Goal: Task Accomplishment & Management: Manage account settings

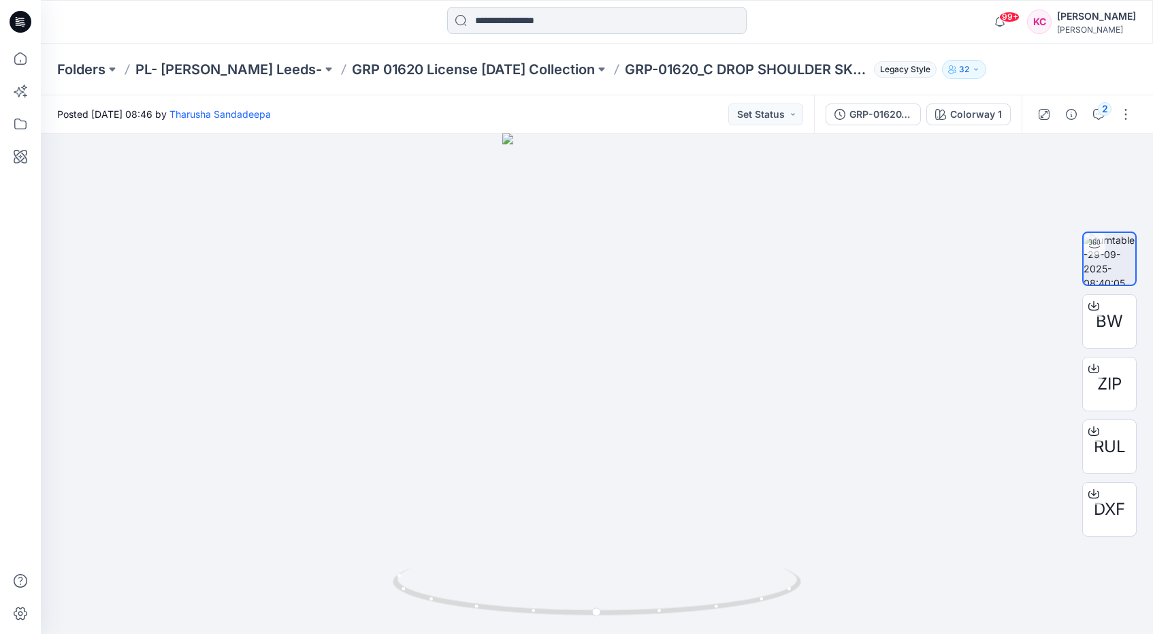
click at [520, 15] on input at bounding box center [597, 20] width 300 height 27
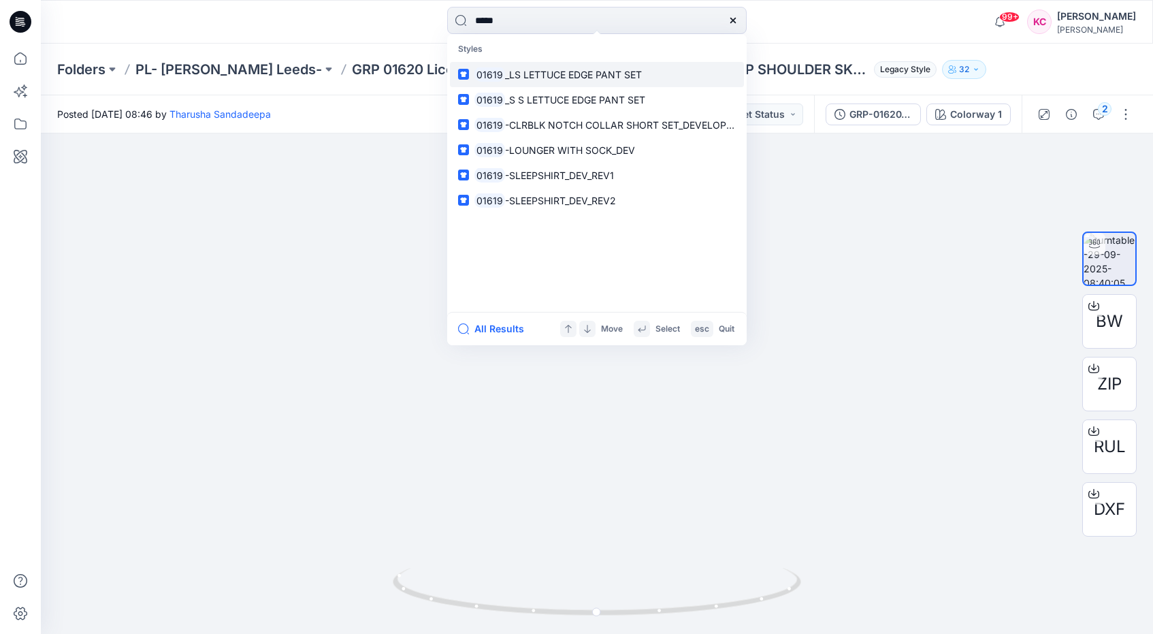
type input "*****"
click at [638, 74] on span "_LS LETTUCE EDGE PANT SET" at bounding box center [573, 75] width 137 height 12
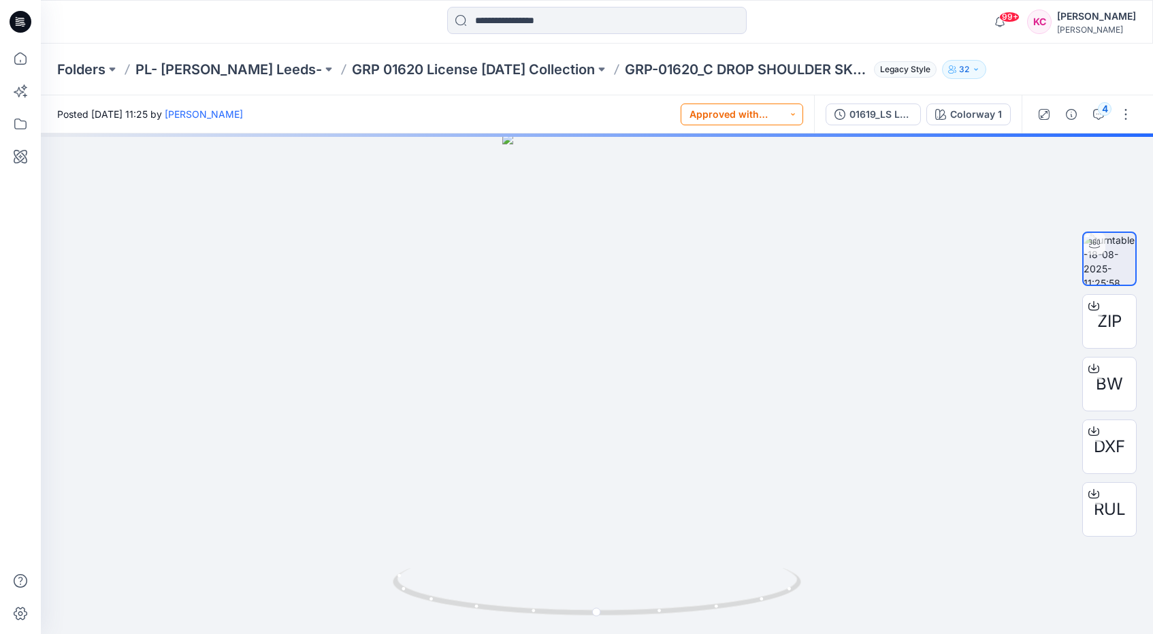
click at [801, 114] on button "Approved with corrections" at bounding box center [742, 114] width 123 height 22
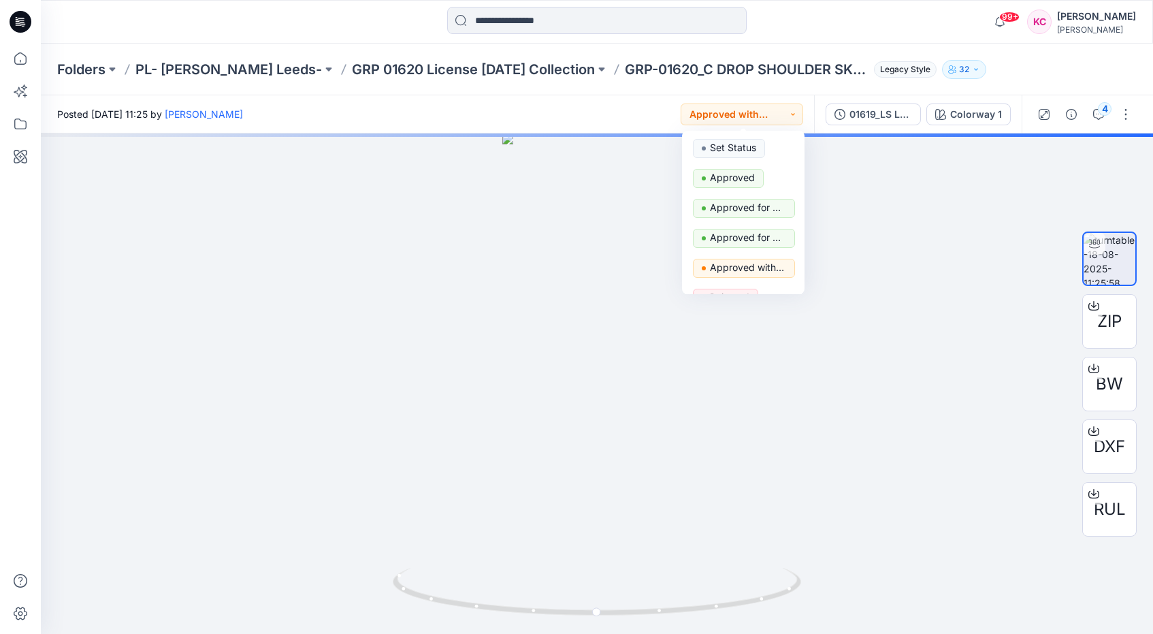
click at [632, 108] on div "Posted [DATE] 11:25 by [PERSON_NAME] Approved with corrections Set Status Appro…" at bounding box center [427, 113] width 773 height 37
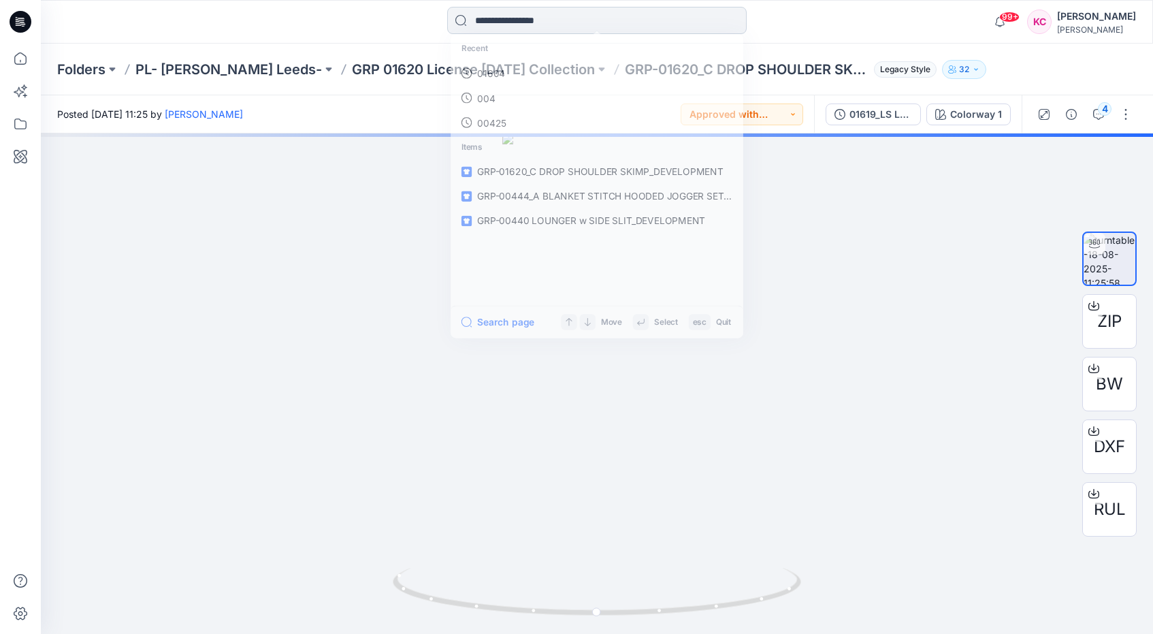
click at [572, 25] on input at bounding box center [597, 20] width 300 height 27
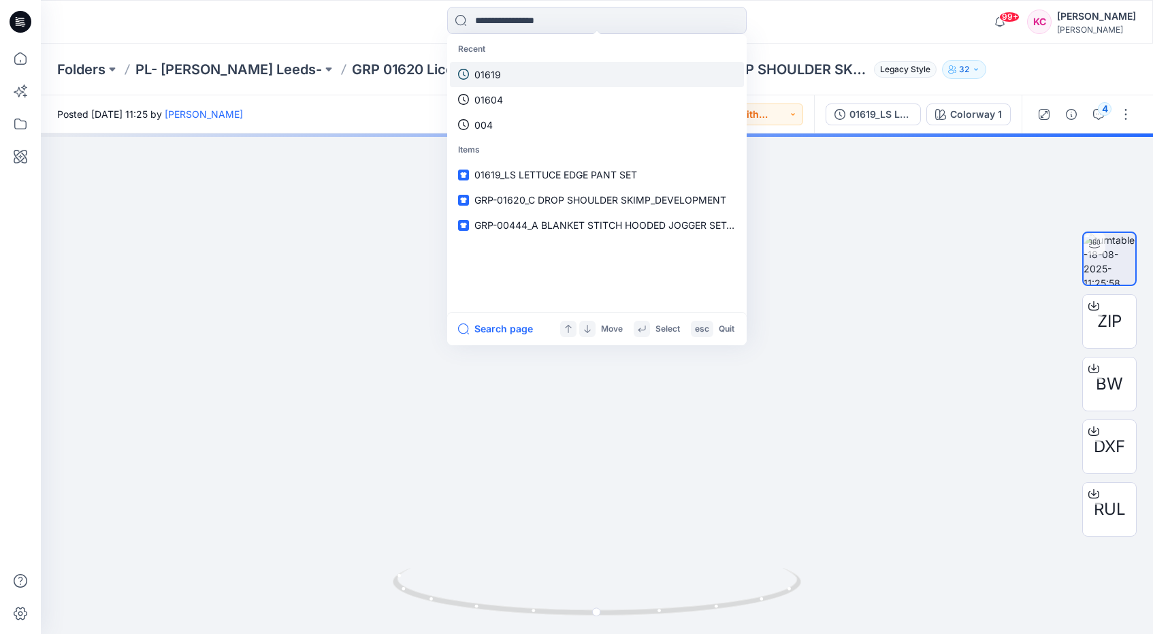
click at [504, 72] on link "01619" at bounding box center [597, 74] width 294 height 25
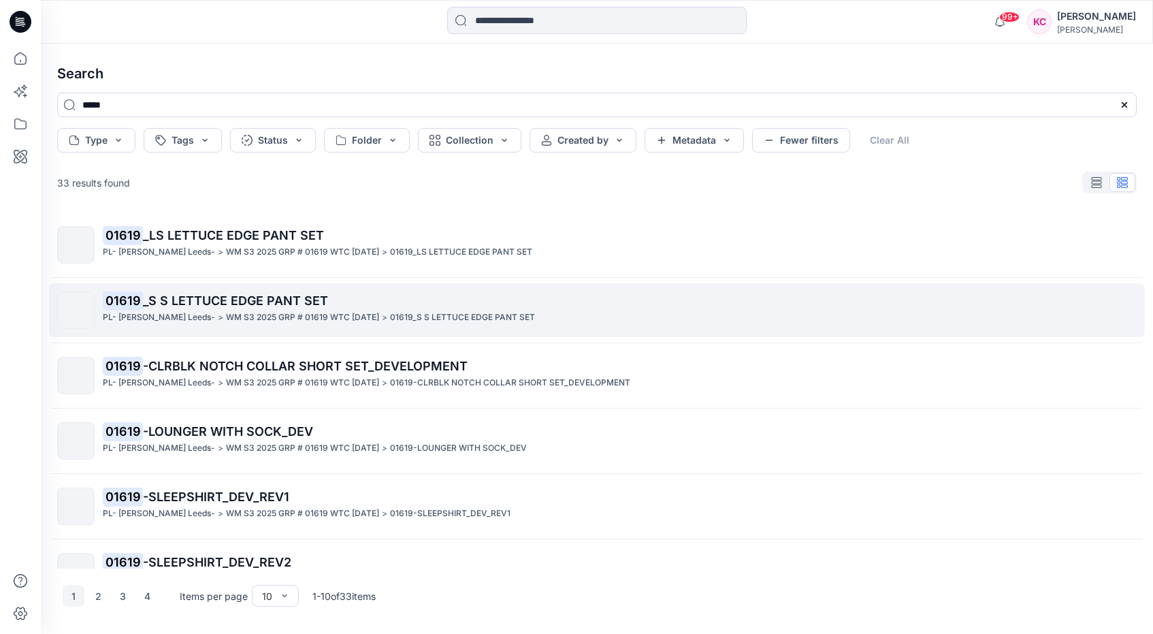
click at [287, 299] on span "_S S LETTUCE EDGE PANT SET" at bounding box center [235, 300] width 185 height 14
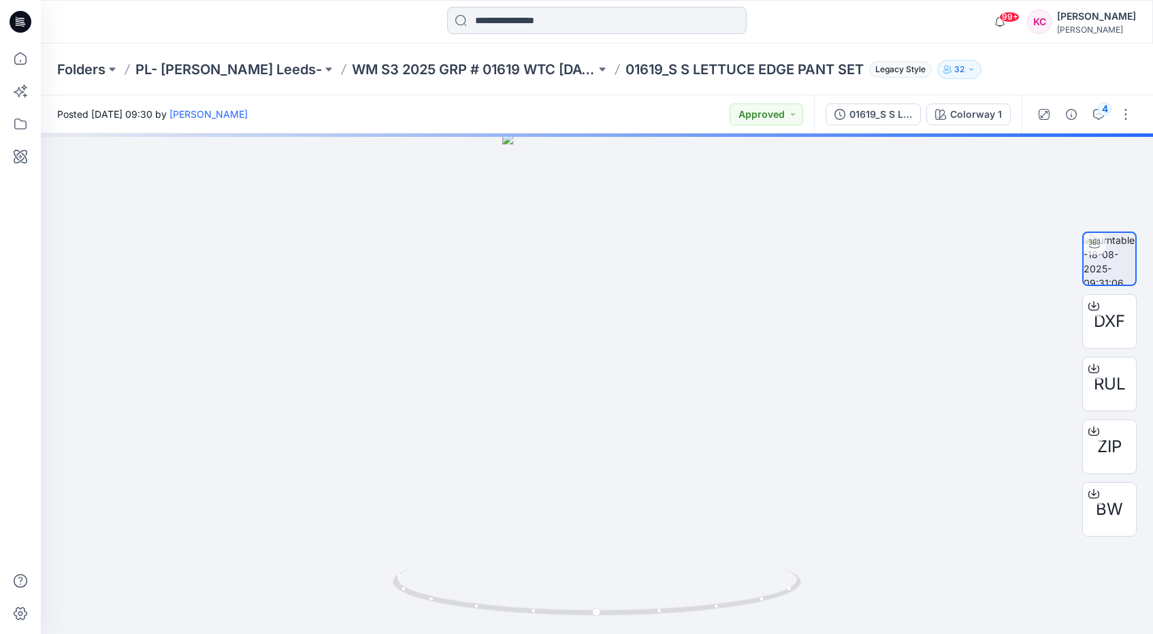
click at [617, 21] on input at bounding box center [597, 20] width 300 height 27
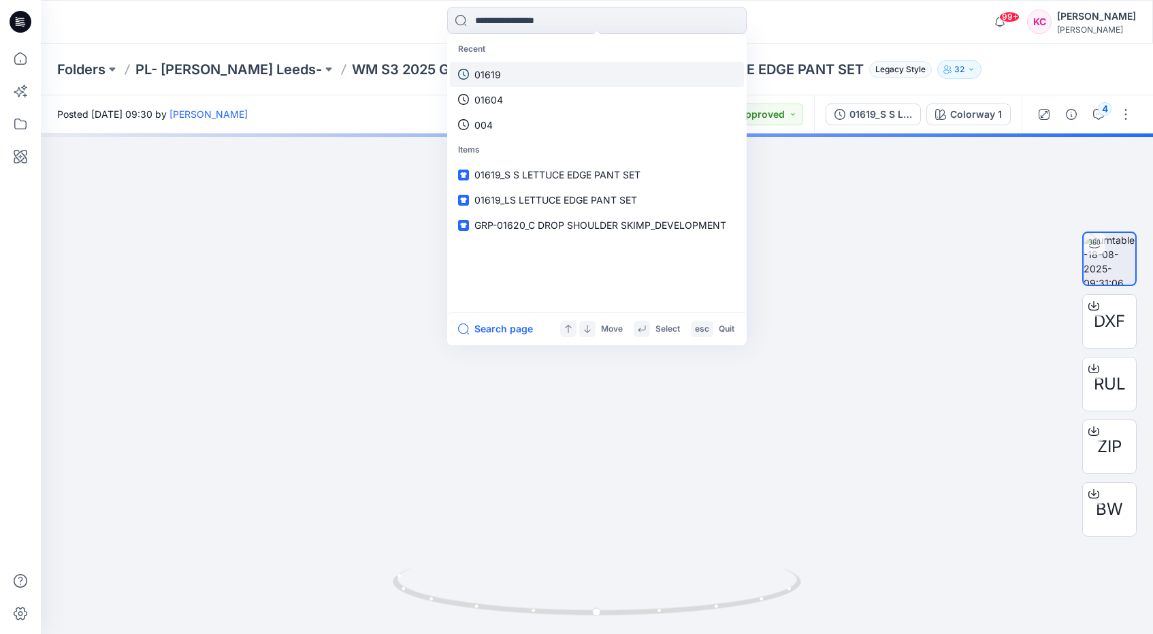
click at [528, 74] on link "01619" at bounding box center [597, 74] width 294 height 25
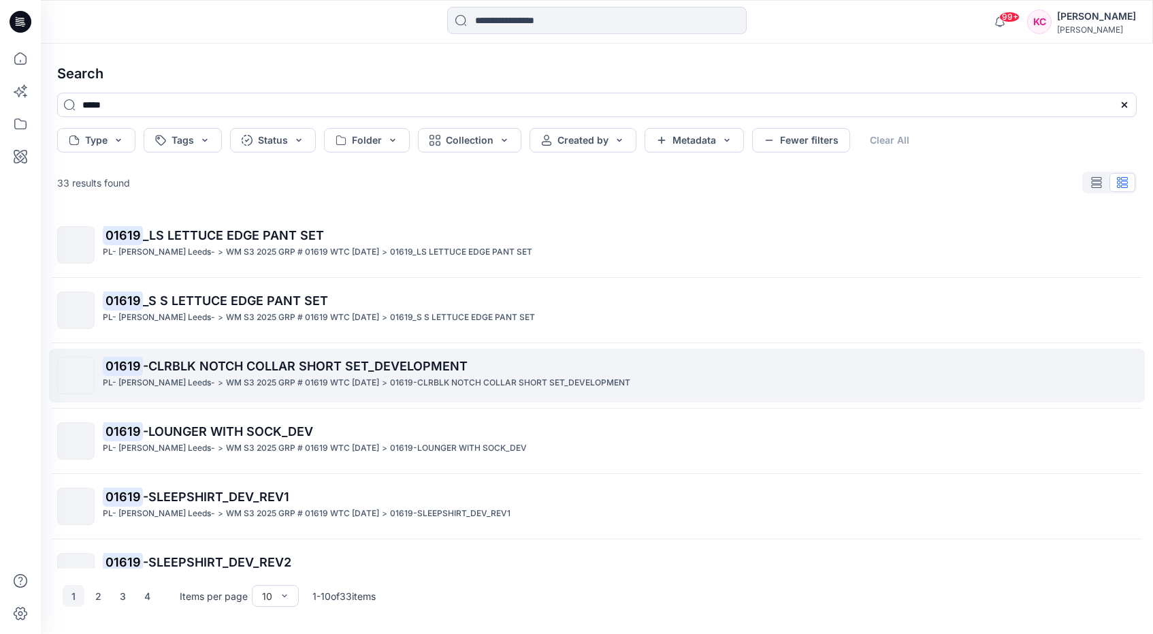
click at [372, 374] on p "01619 -CLRBLK NOTCH COLLAR SHORT SET_DEVELOPMENT" at bounding box center [619, 366] width 1033 height 19
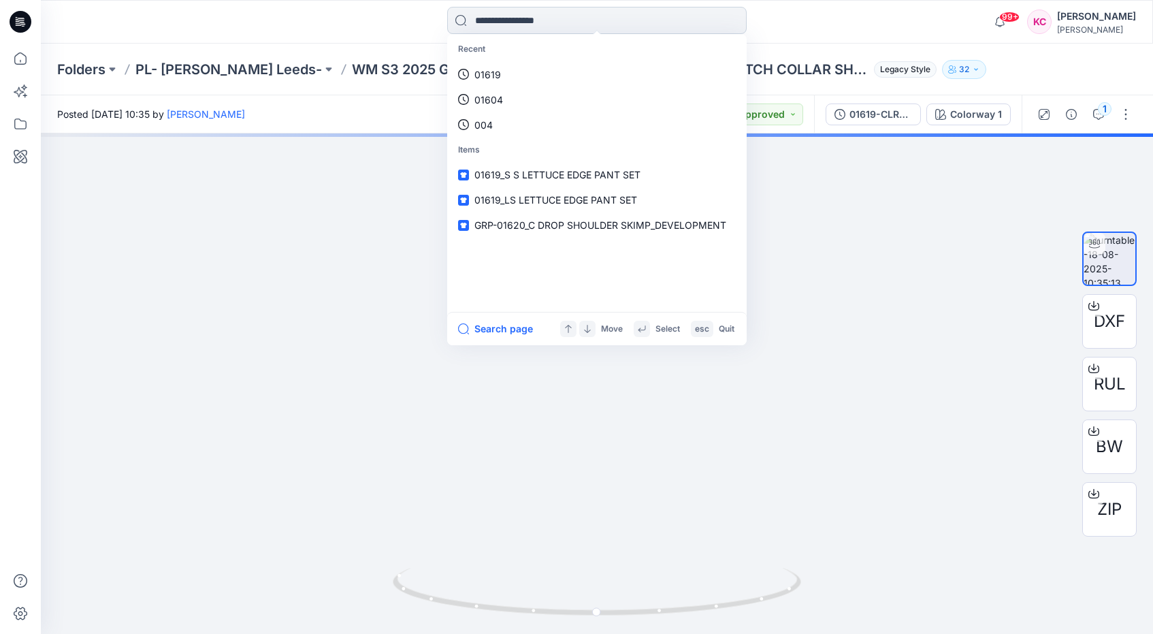
click at [560, 22] on input at bounding box center [597, 20] width 300 height 27
click at [550, 71] on link "01619" at bounding box center [597, 74] width 294 height 25
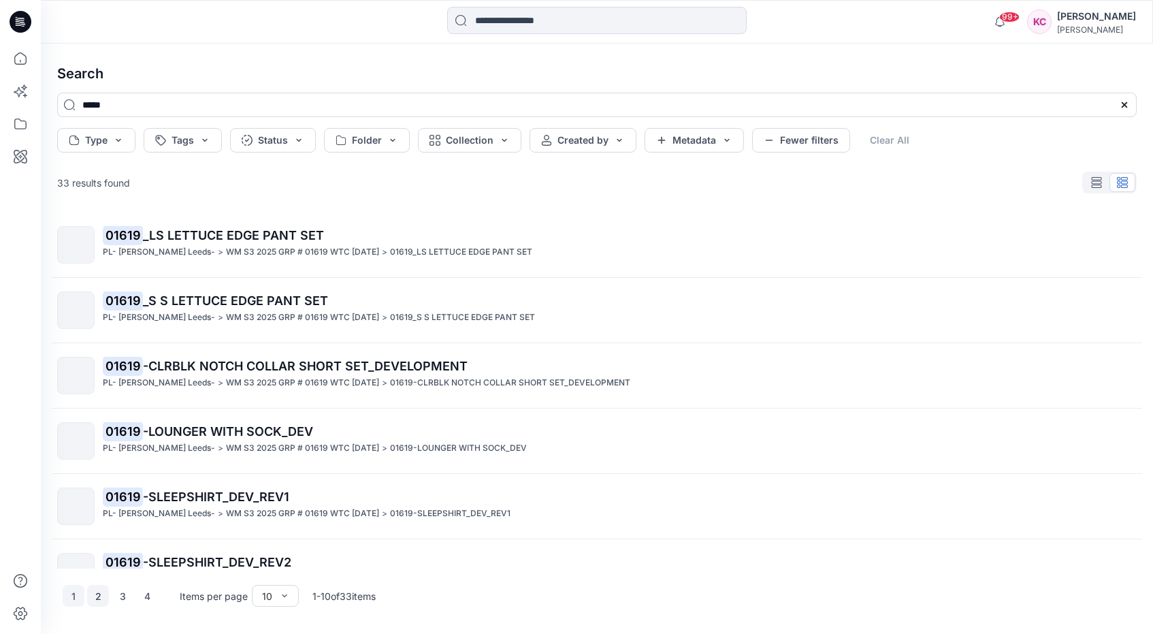
click at [99, 598] on button "2" at bounding box center [98, 596] width 22 height 22
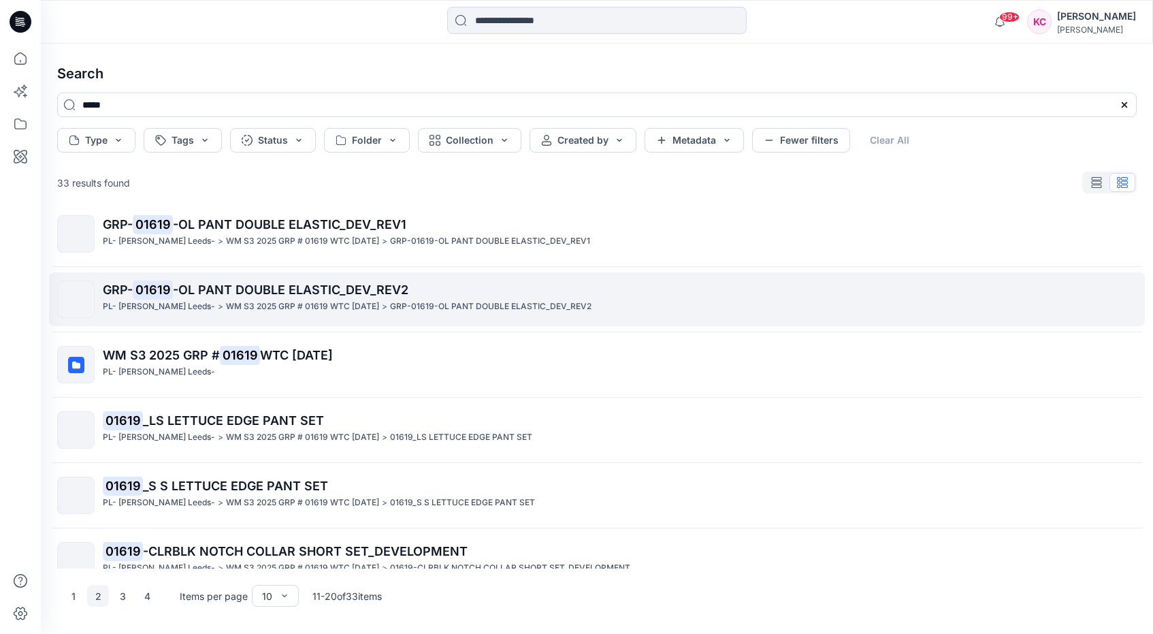
scroll to position [297, 0]
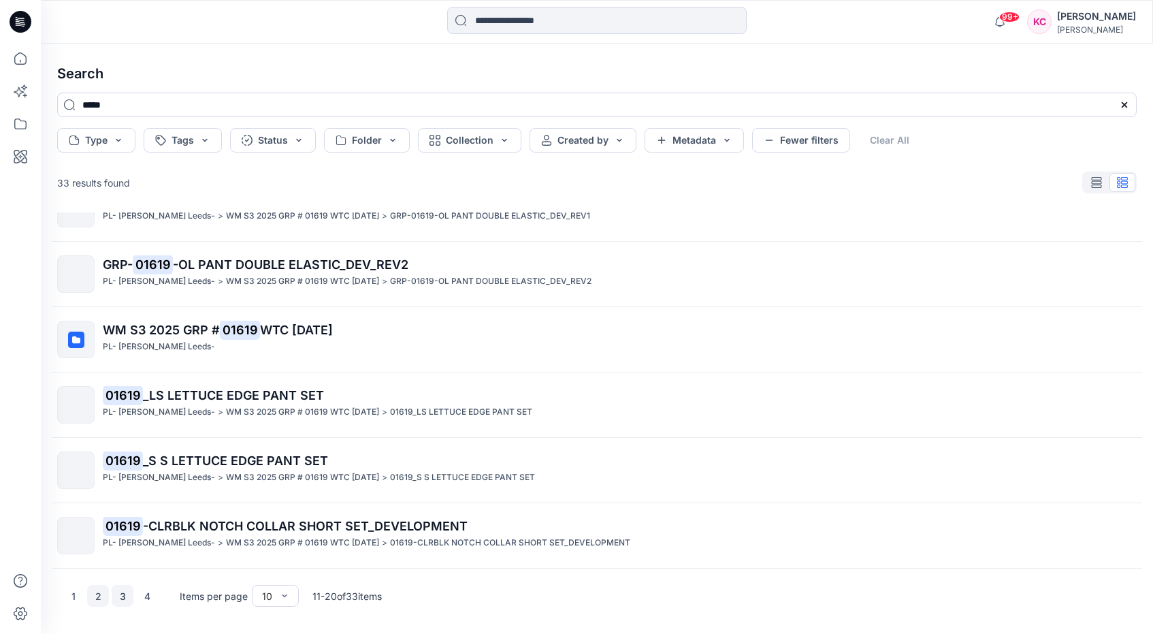
click at [129, 596] on button "3" at bounding box center [123, 596] width 22 height 22
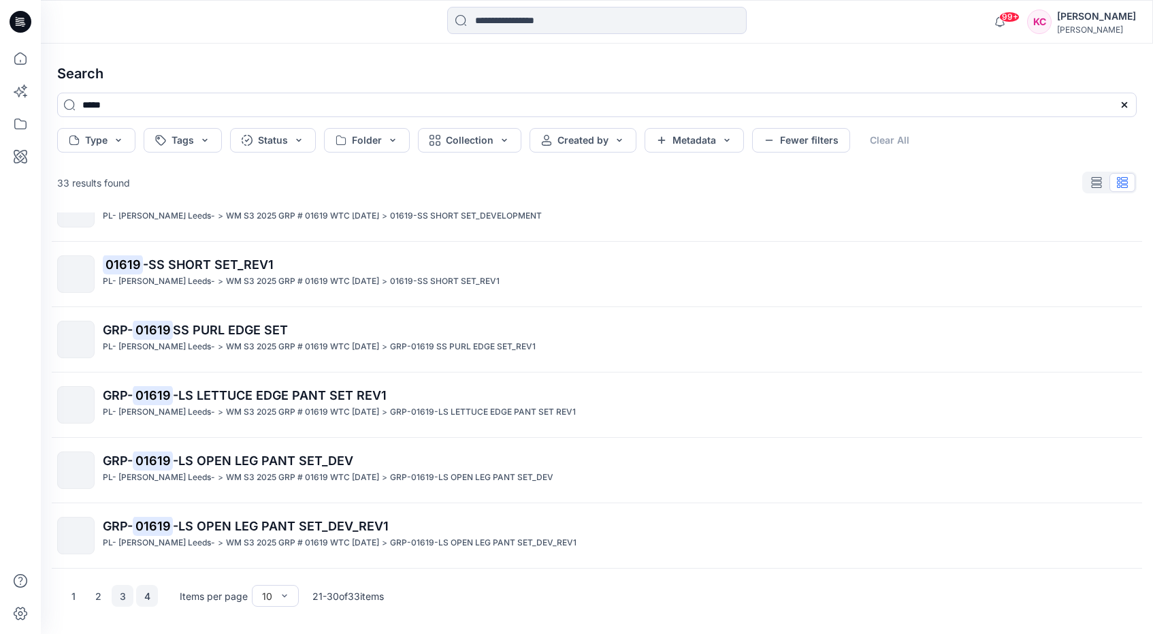
click at [150, 598] on button "4" at bounding box center [147, 596] width 22 height 22
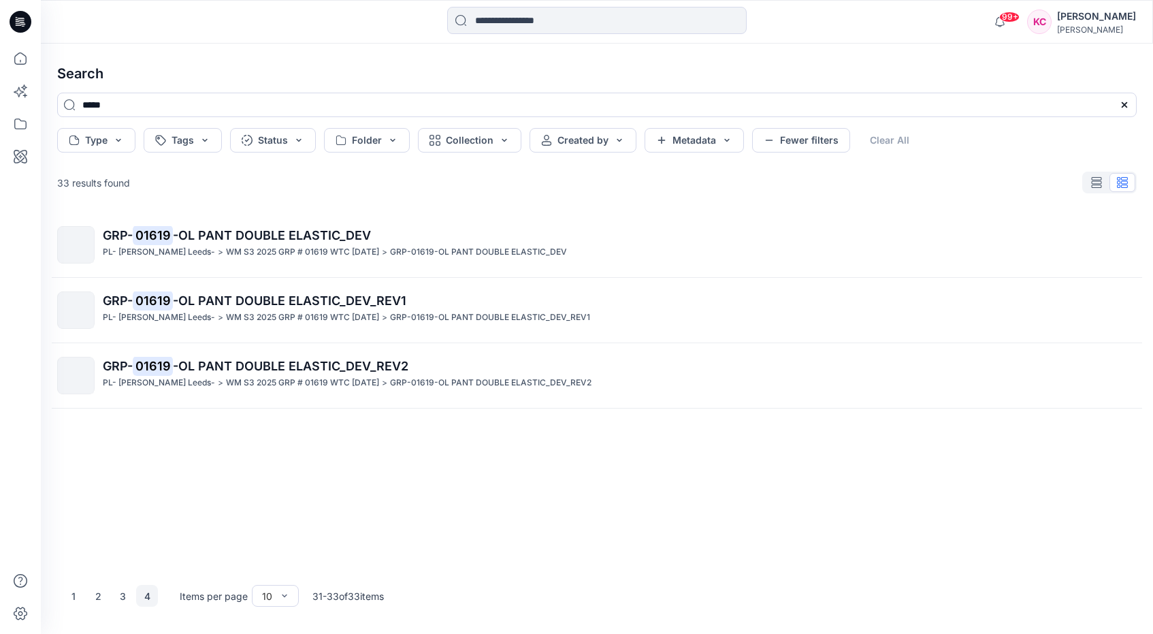
scroll to position [0, 0]
click at [508, 18] on input at bounding box center [597, 20] width 300 height 27
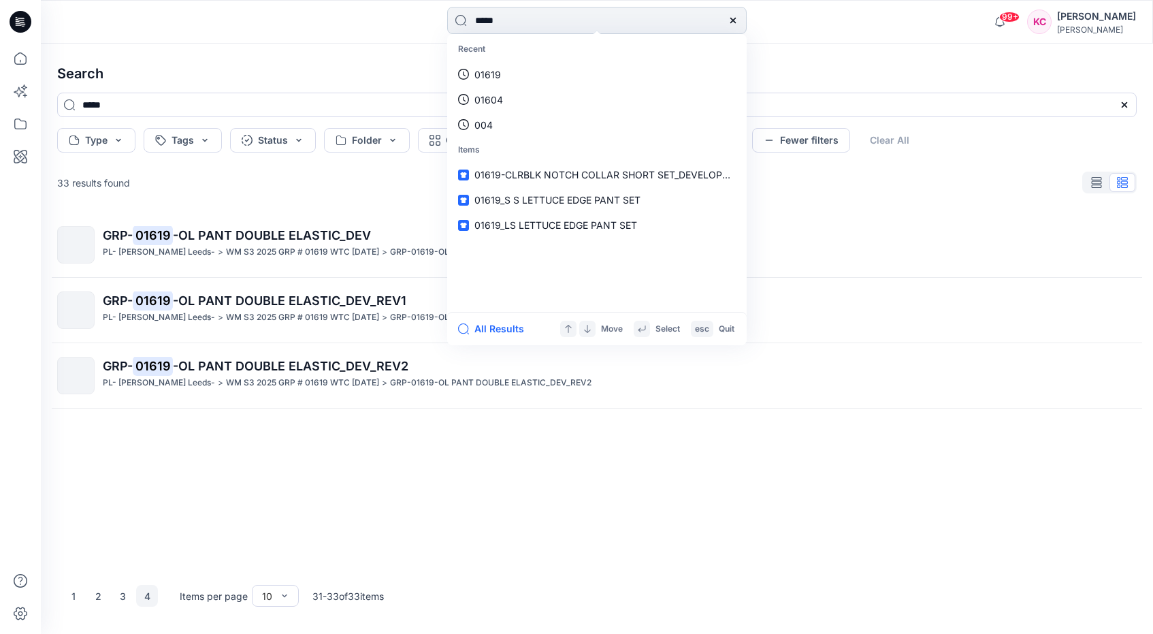
type input "*****"
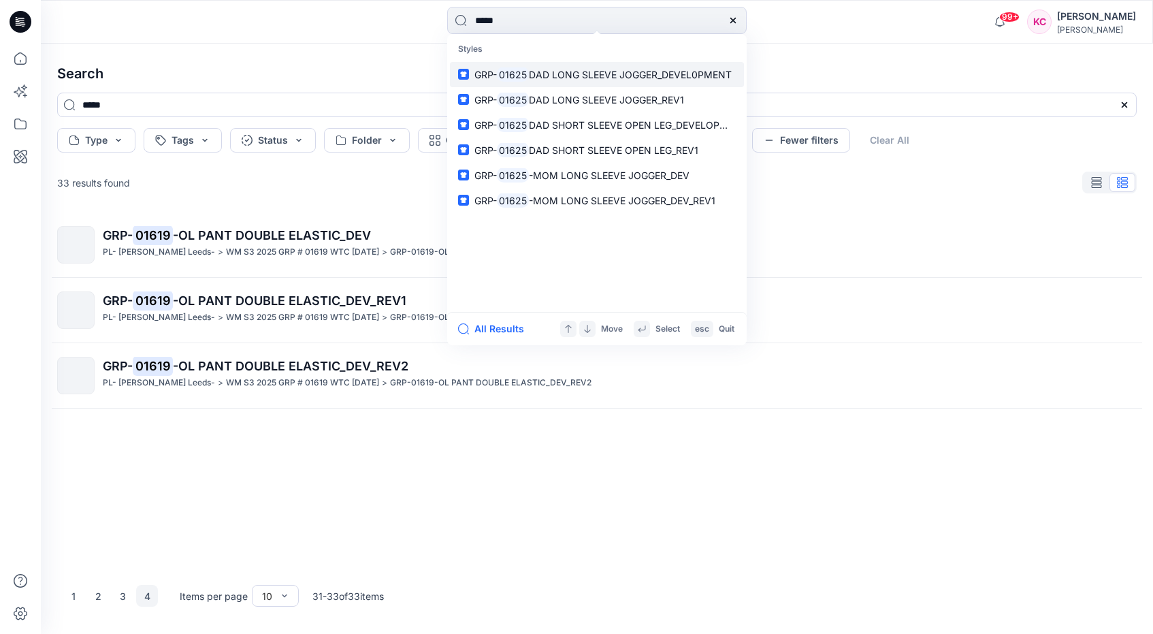
click at [613, 76] on span "DAD LONG SLEEVE JOGGER_DEVEL0PMENT" at bounding box center [630, 75] width 203 height 12
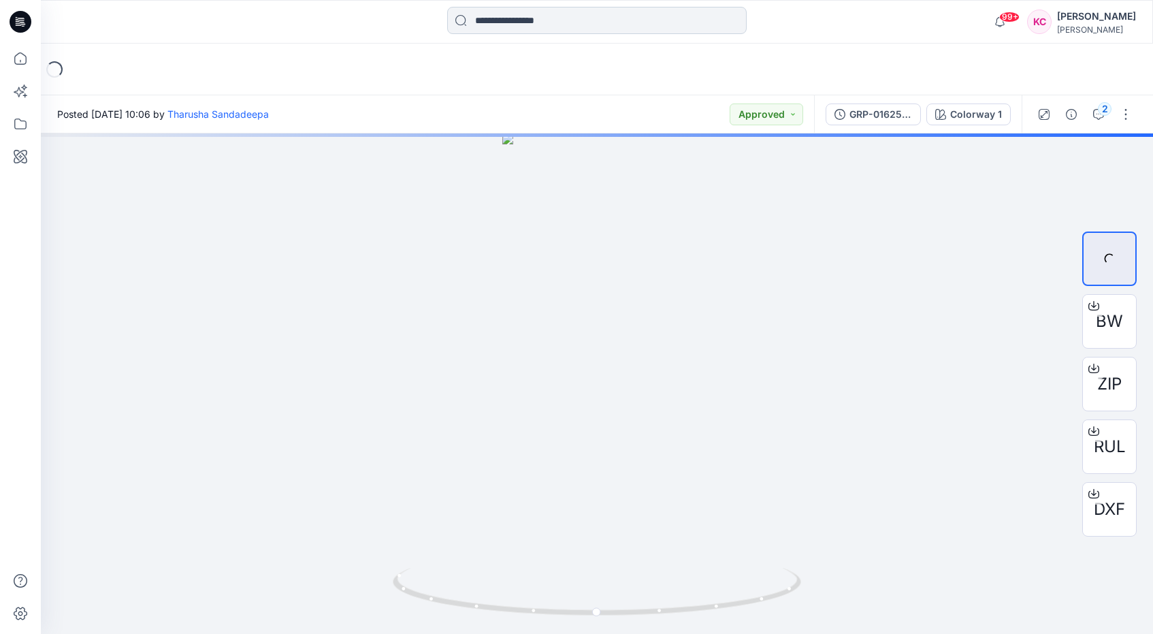
click at [570, 20] on input at bounding box center [597, 20] width 300 height 27
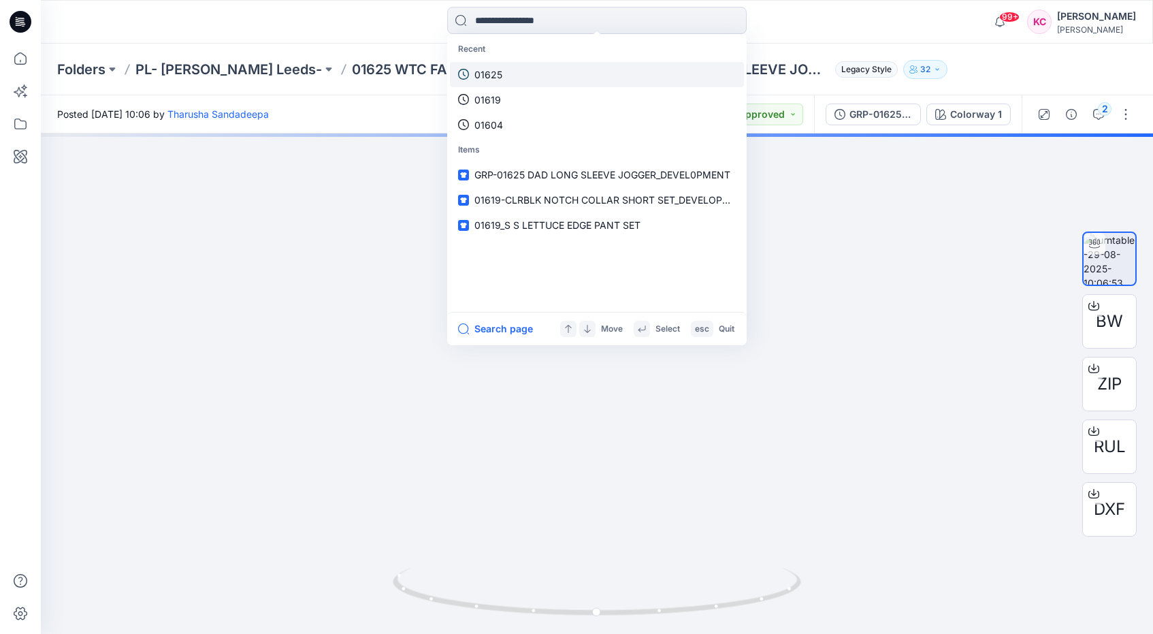
click at [540, 77] on link "01625" at bounding box center [597, 74] width 294 height 25
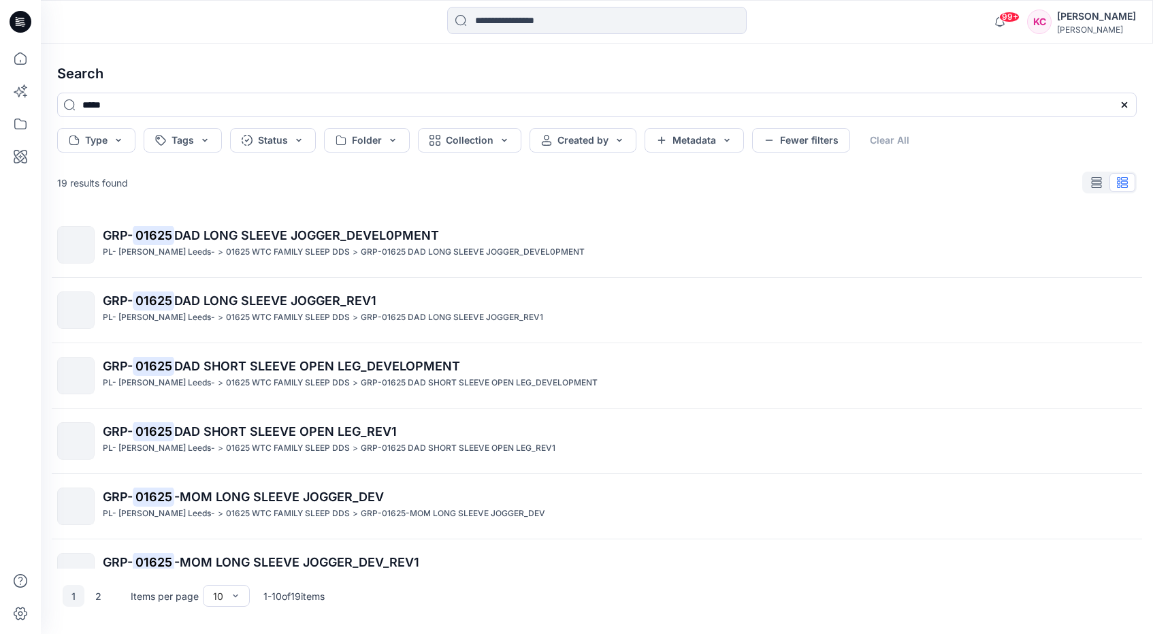
click at [455, 307] on p "GRP- 01625 DAD LONG SLEEVE JOGGER_REV1" at bounding box center [619, 300] width 1033 height 19
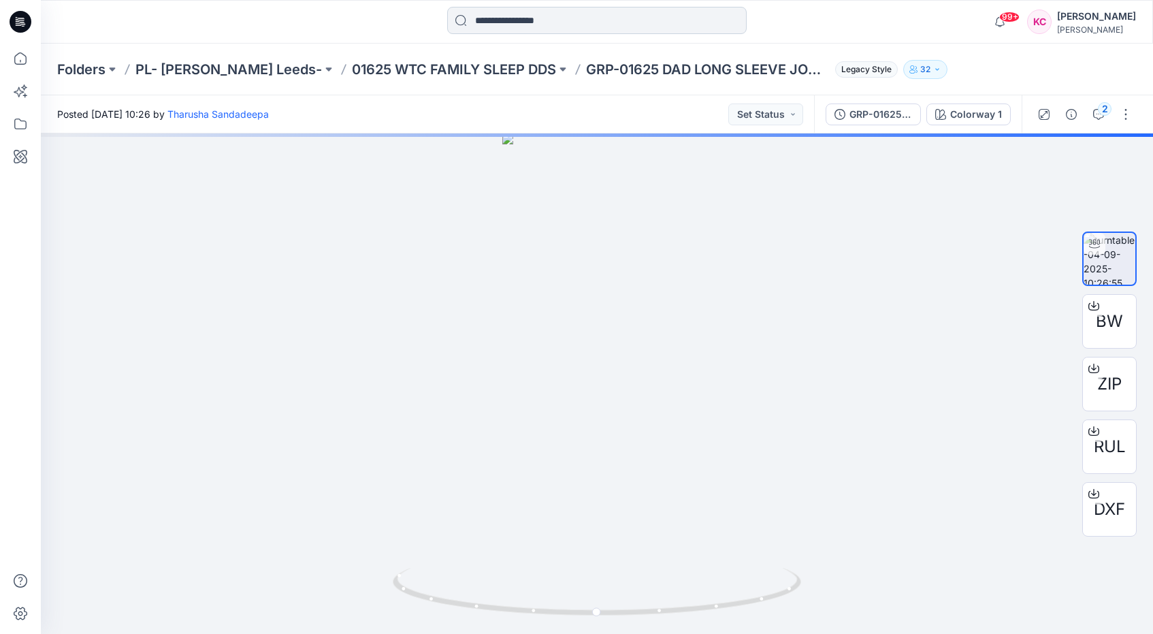
click at [607, 19] on input at bounding box center [597, 20] width 300 height 27
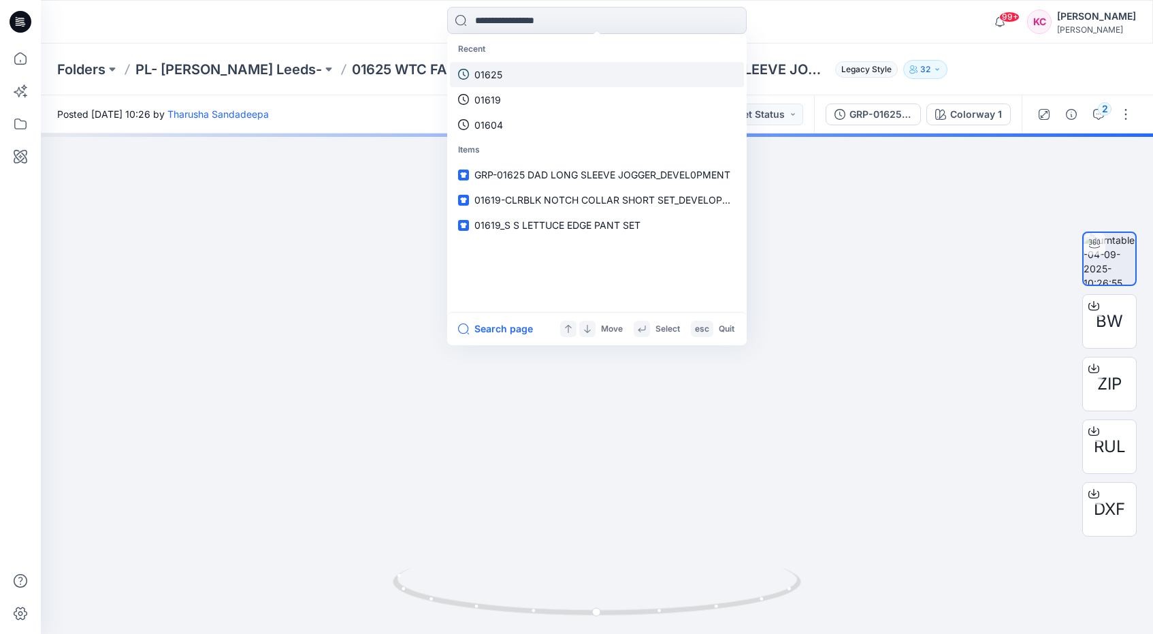
click at [523, 74] on link "01625" at bounding box center [597, 74] width 294 height 25
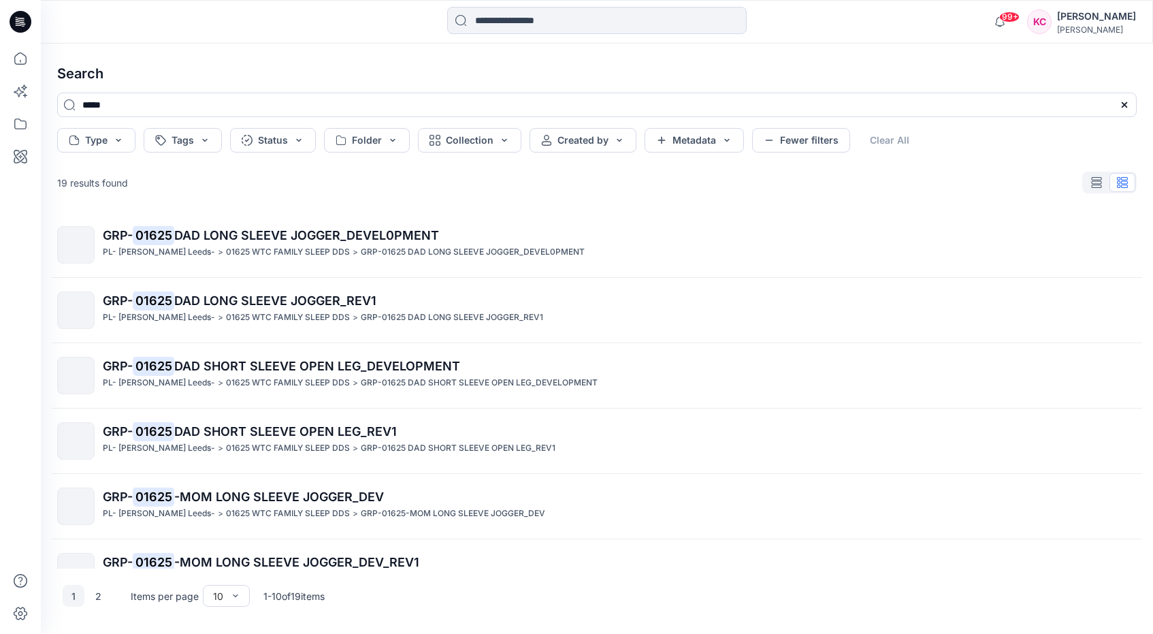
drag, startPoint x: 453, startPoint y: 372, endPoint x: 406, endPoint y: 374, distance: 47.0
click at [406, 374] on p "GRP- 01625 DAD SHORT SLEEVE OPEN LEG_DEVELOPMENT" at bounding box center [619, 366] width 1033 height 19
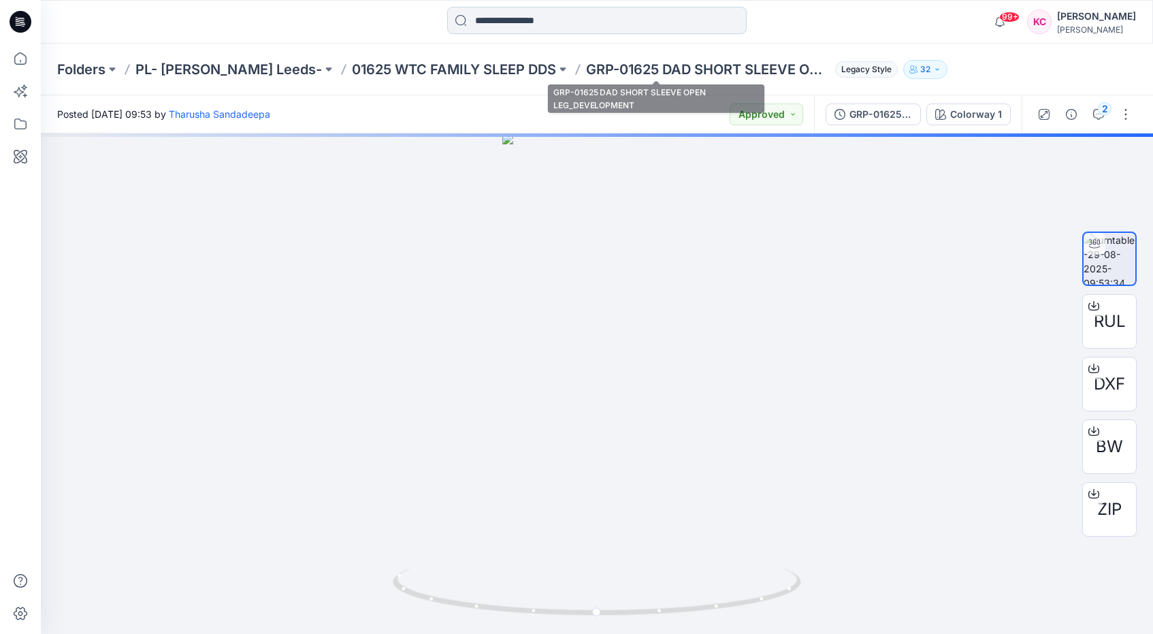
click at [591, 19] on input at bounding box center [597, 20] width 300 height 27
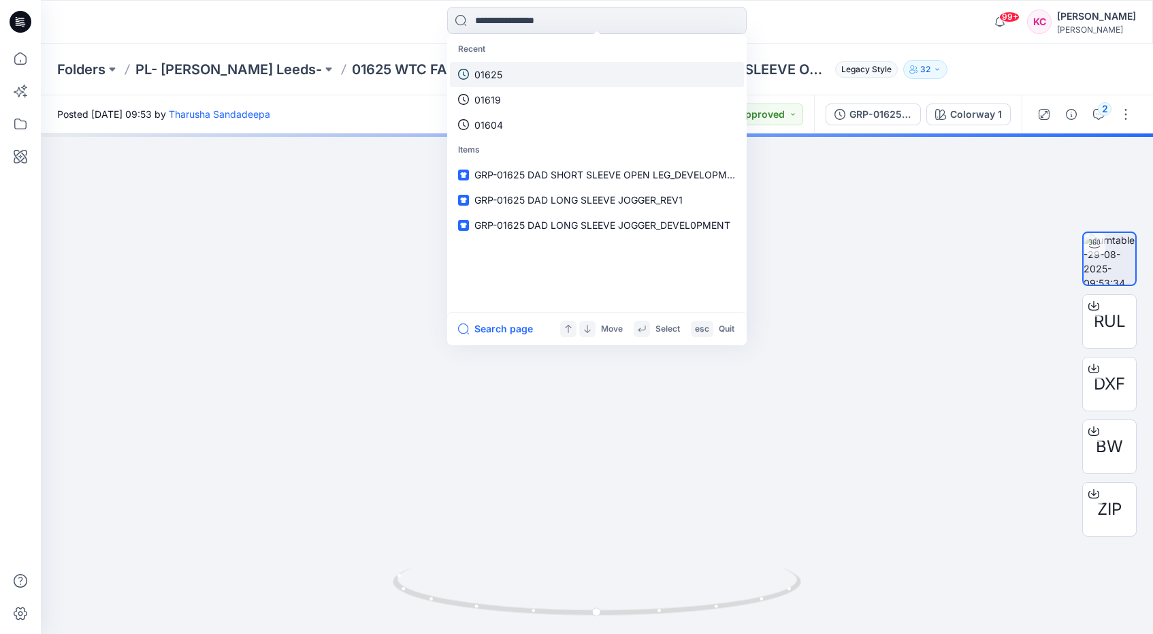
click at [535, 76] on link "01625" at bounding box center [597, 74] width 294 height 25
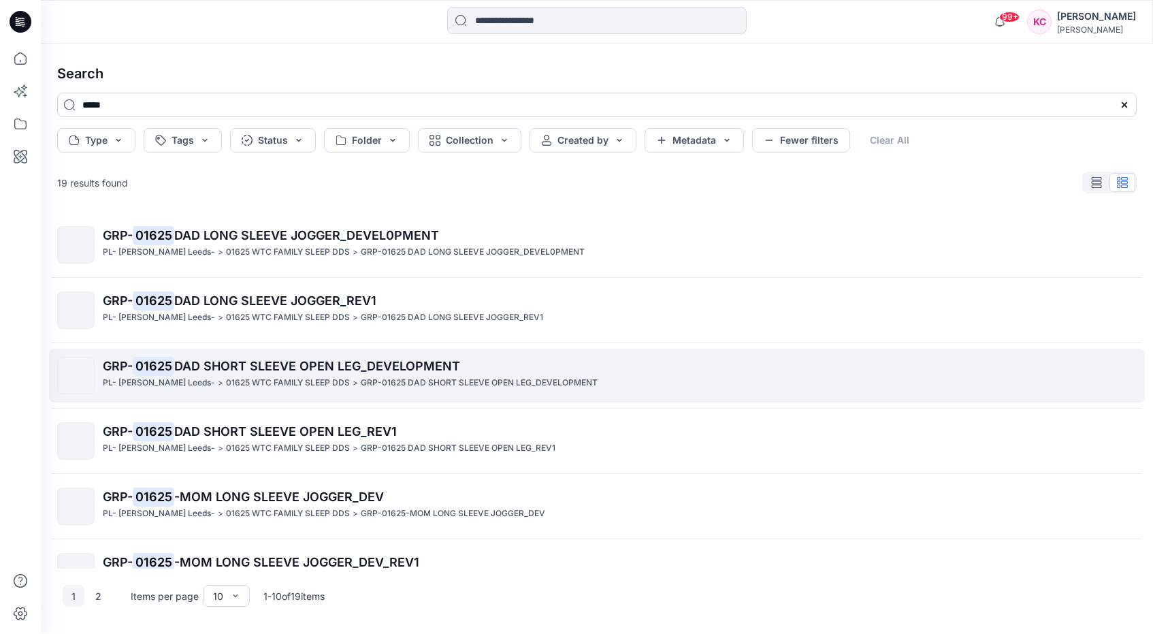
click at [361, 387] on p "GRP-01625 DAD SHORT SLEEVE OPEN LEG_DEVELOPMENT" at bounding box center [479, 383] width 237 height 14
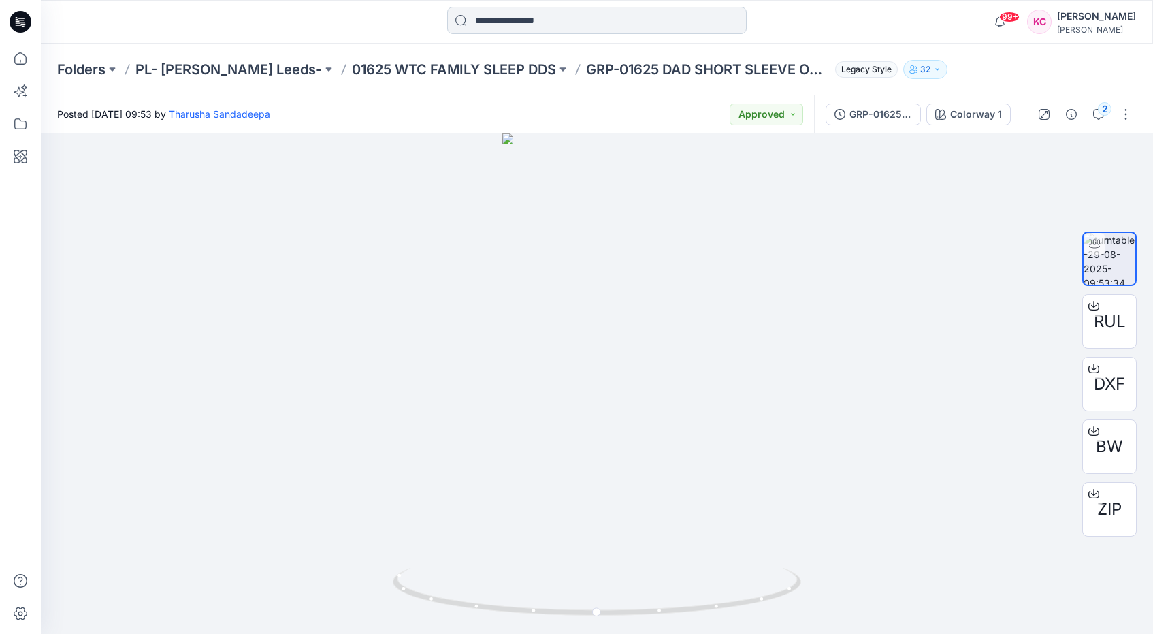
click at [577, 29] on input at bounding box center [597, 20] width 300 height 27
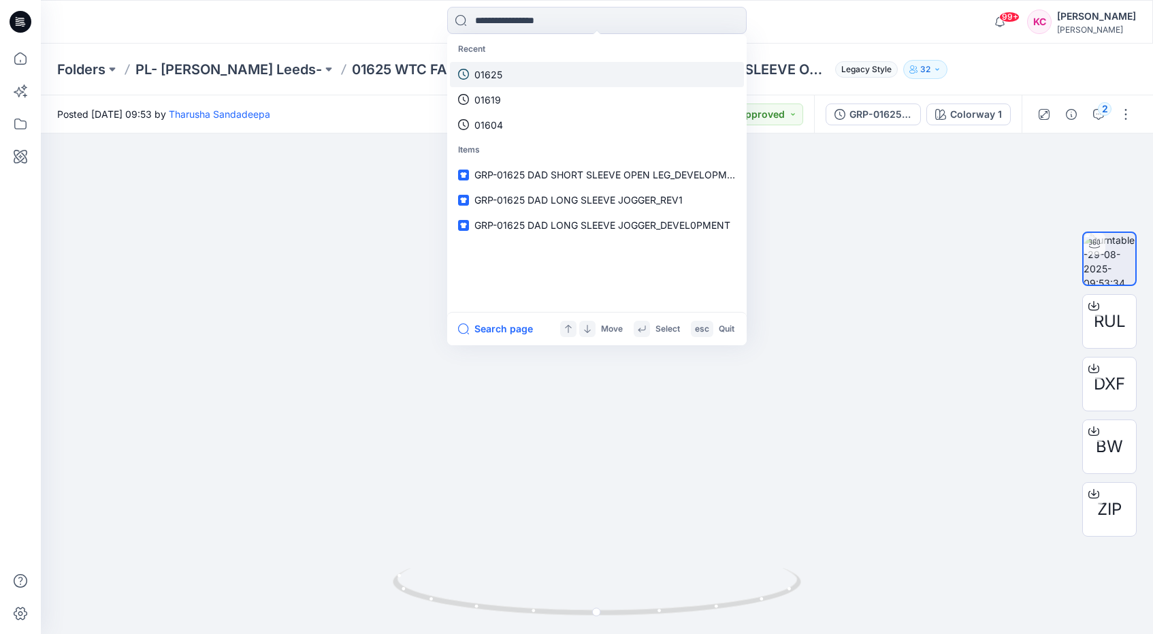
click at [534, 76] on link "01625" at bounding box center [597, 74] width 294 height 25
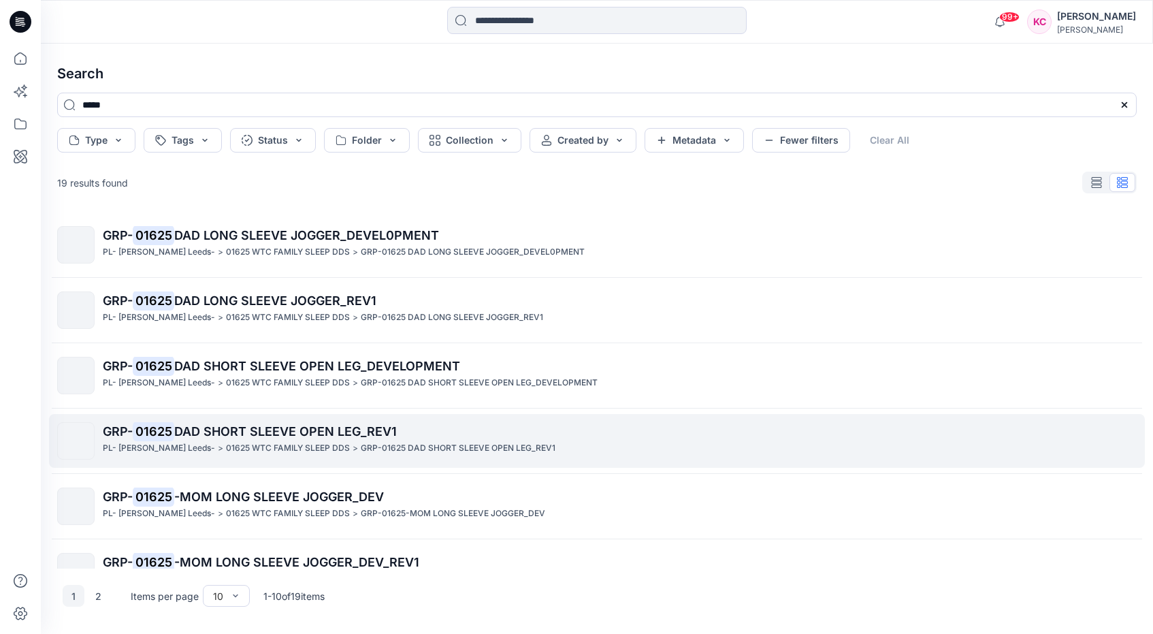
click at [347, 438] on p "GRP- 01625 DAD SHORT SLEEVE OPEN LEG_REV1" at bounding box center [619, 431] width 1033 height 19
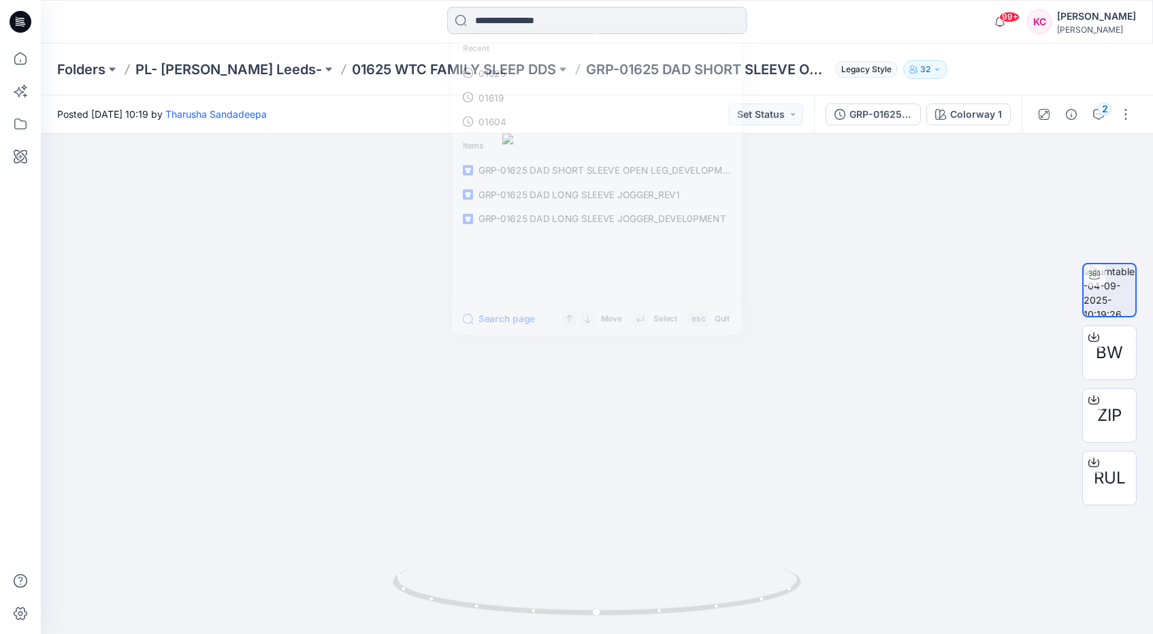
click at [666, 16] on input at bounding box center [597, 20] width 300 height 27
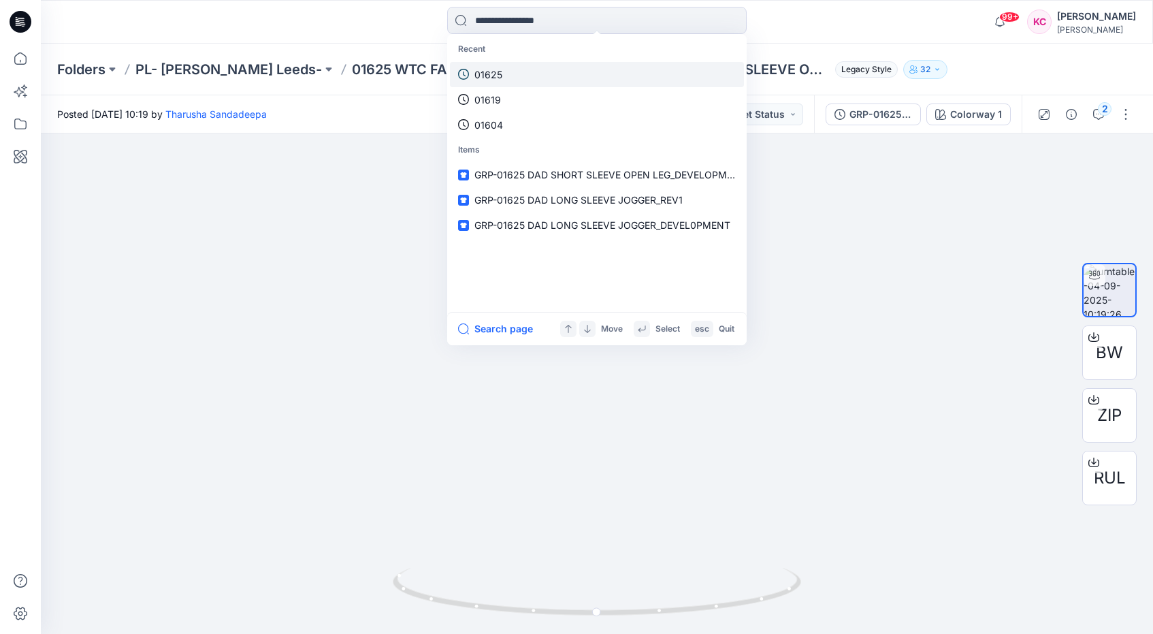
click at [521, 71] on link "01625" at bounding box center [597, 74] width 294 height 25
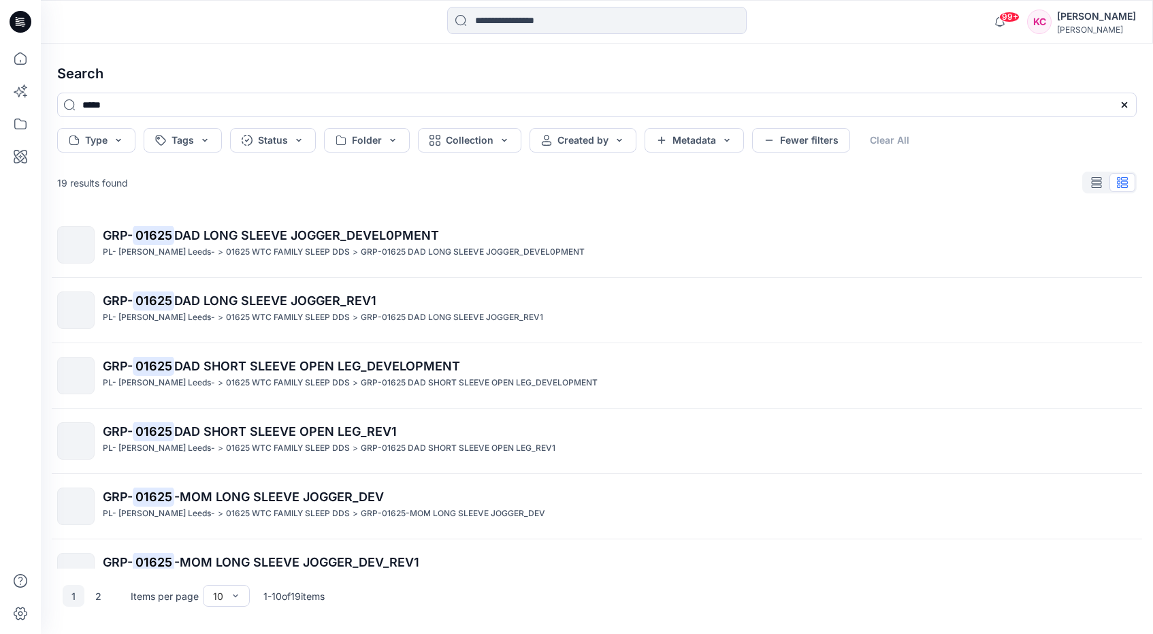
click at [285, 244] on p "GRP- 01625 DAD LONG SLEEVE JOGGER_DEVEL0PMENT" at bounding box center [619, 235] width 1033 height 19
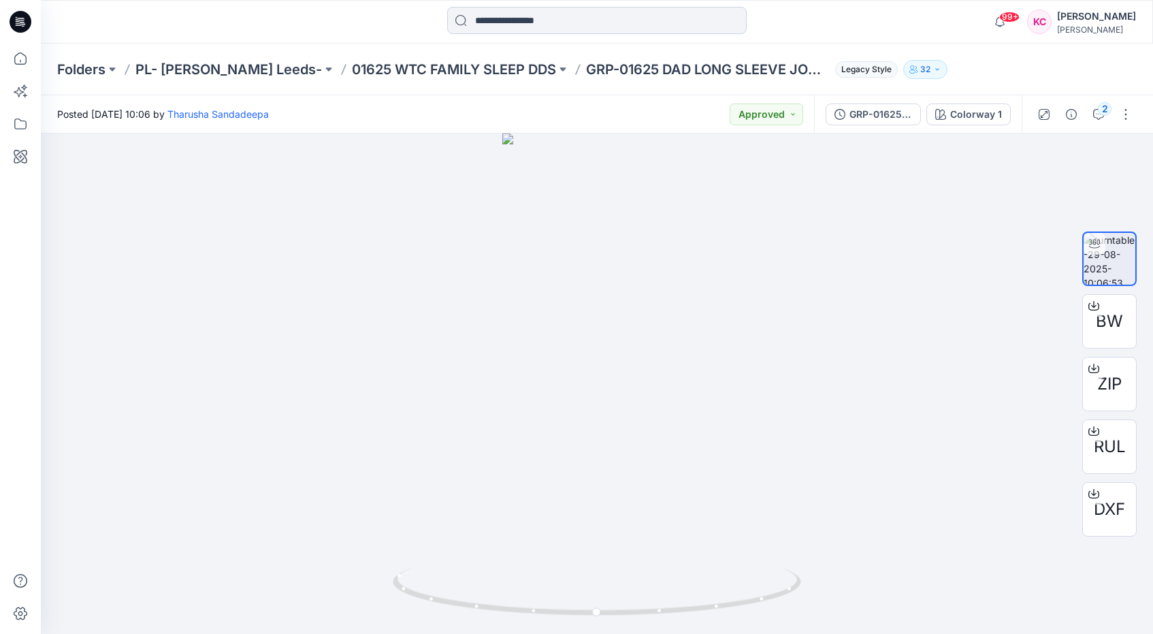
click at [572, 21] on input at bounding box center [597, 20] width 300 height 27
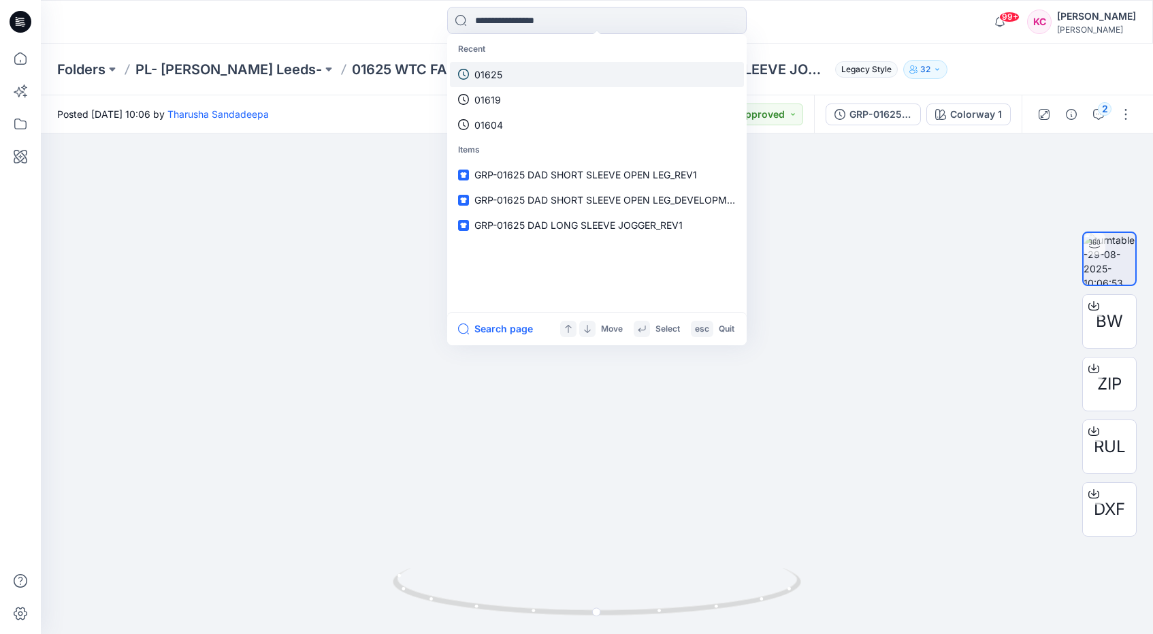
click at [570, 77] on link "01625" at bounding box center [597, 74] width 294 height 25
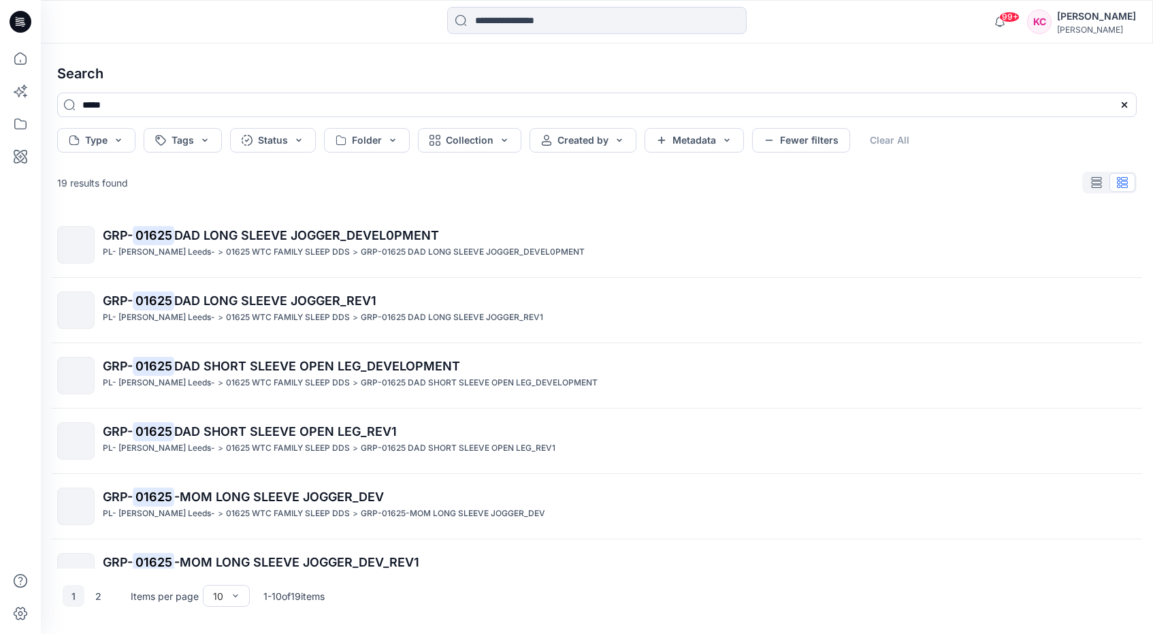
click at [274, 297] on span "DAD LONG SLEEVE JOGGER_REV1" at bounding box center [275, 300] width 202 height 14
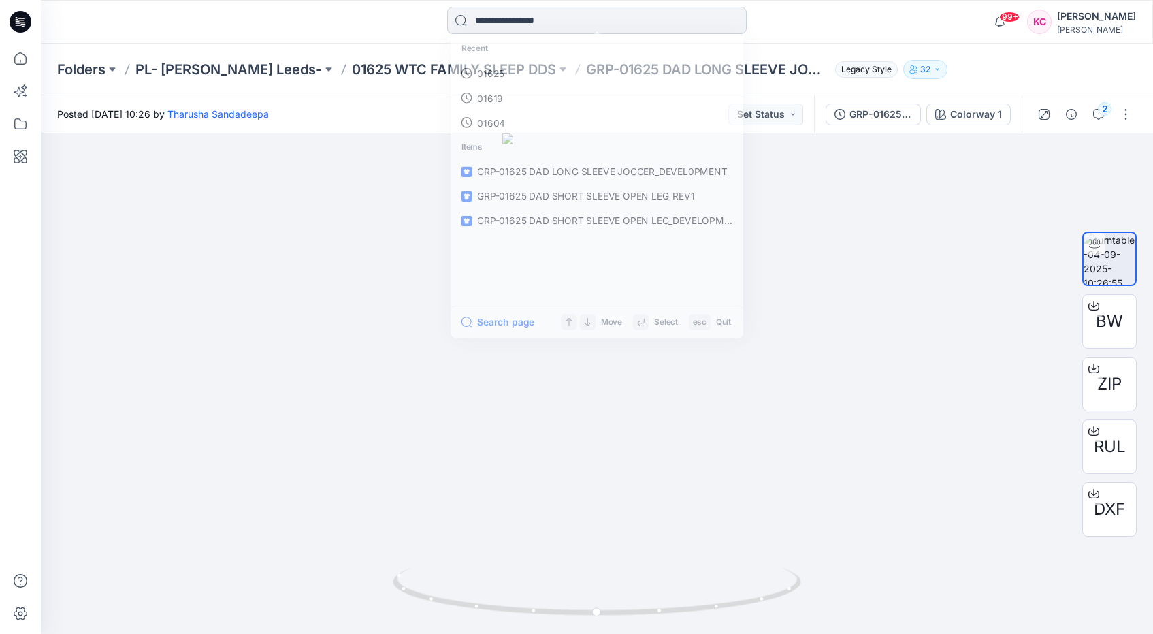
drag, startPoint x: 543, startPoint y: 16, endPoint x: 534, endPoint y: 29, distance: 15.3
click at [543, 16] on input at bounding box center [597, 20] width 300 height 27
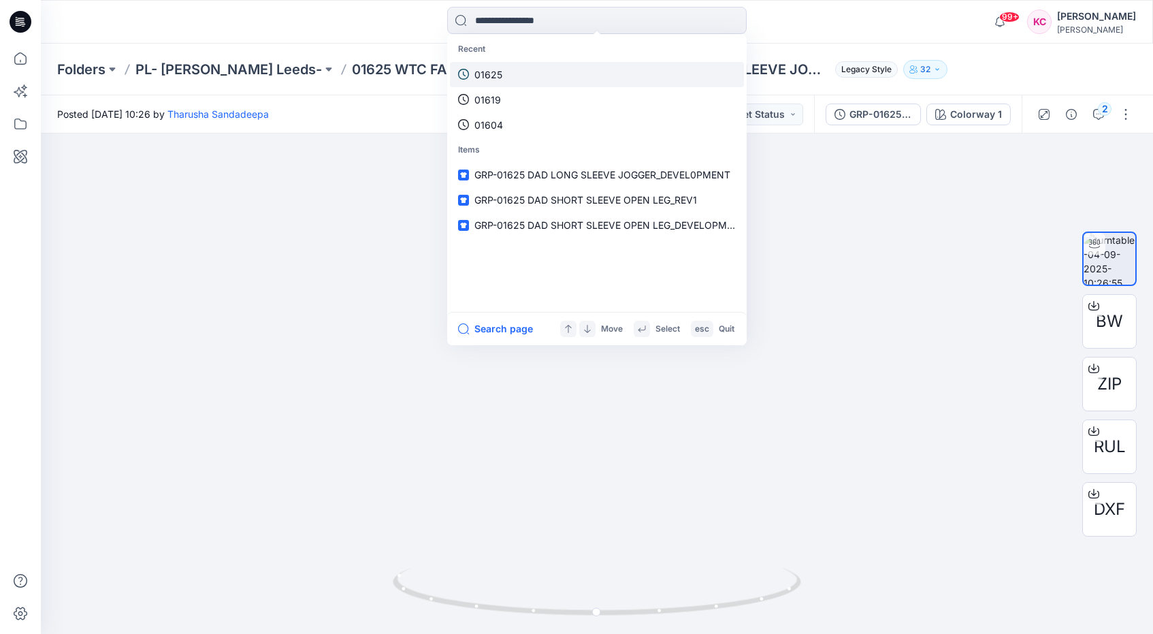
click at [515, 80] on link "01625" at bounding box center [597, 74] width 294 height 25
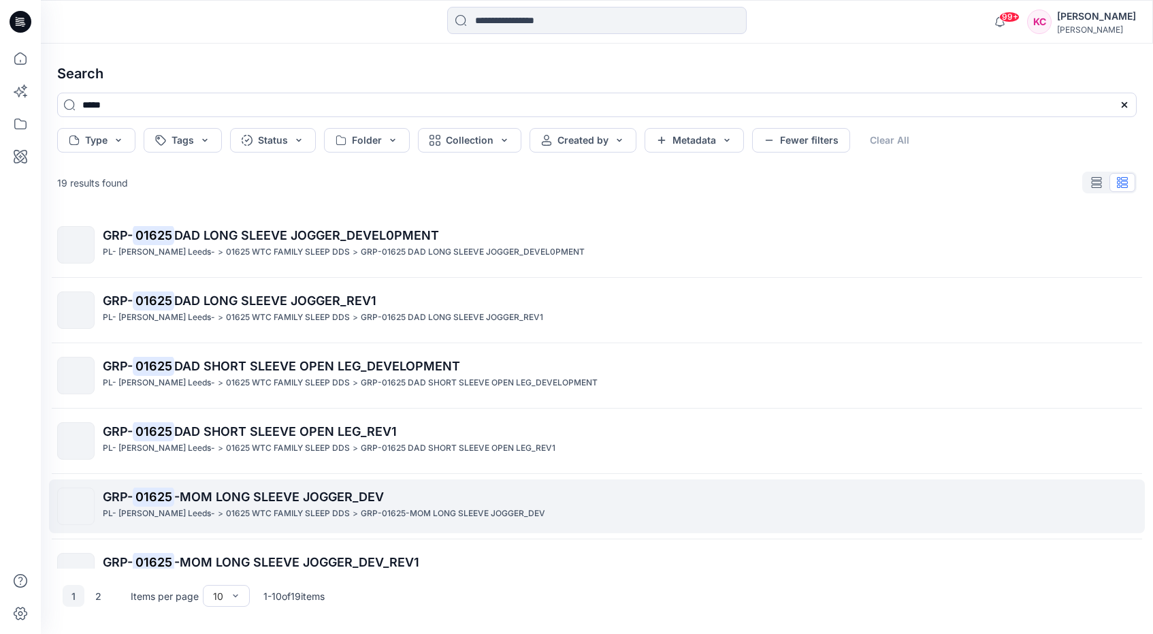
click at [361, 512] on p "GRP-01625-MOM LONG SLEEVE JOGGER_DEV" at bounding box center [453, 513] width 184 height 14
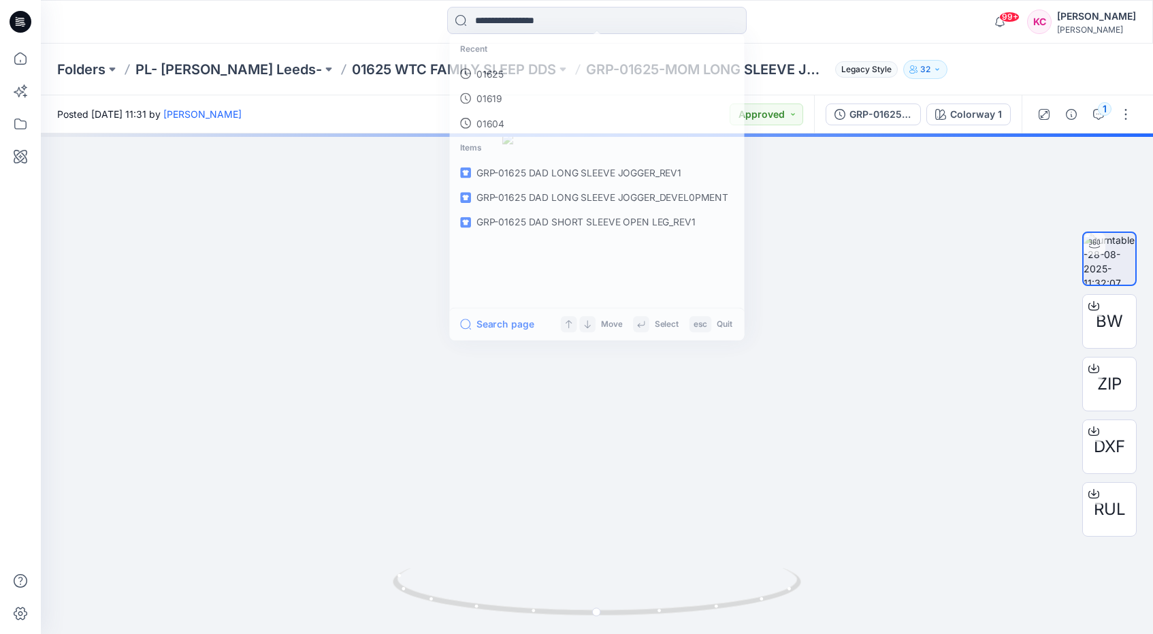
drag, startPoint x: 617, startPoint y: 27, endPoint x: 612, endPoint y: 33, distance: 8.7
click at [617, 26] on input at bounding box center [597, 20] width 300 height 27
click at [536, 77] on link "01625" at bounding box center [597, 74] width 294 height 25
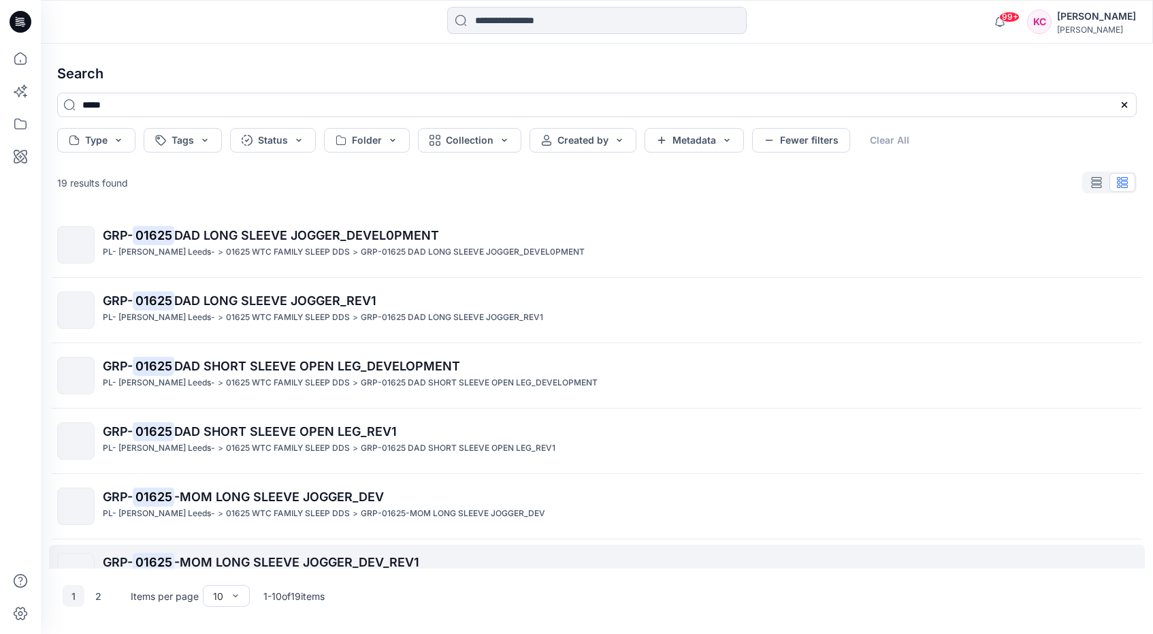
click at [429, 567] on p "GRP- 01625 -MOM LONG SLEEVE JOGGER_DEV_REV1" at bounding box center [619, 562] width 1033 height 19
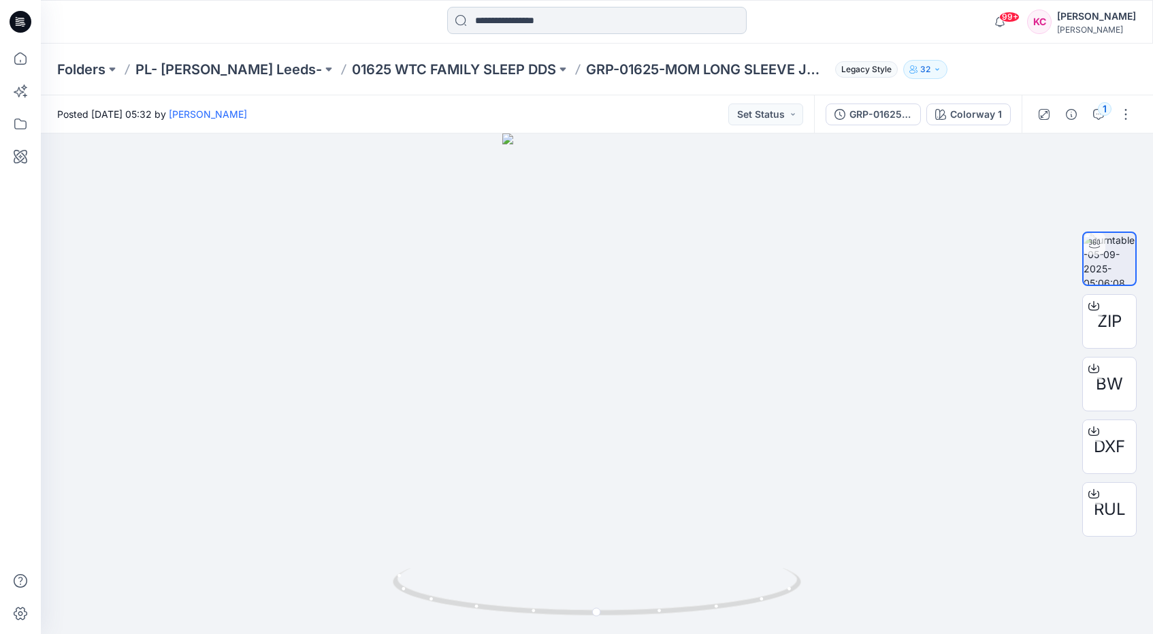
click at [540, 18] on input at bounding box center [597, 20] width 300 height 27
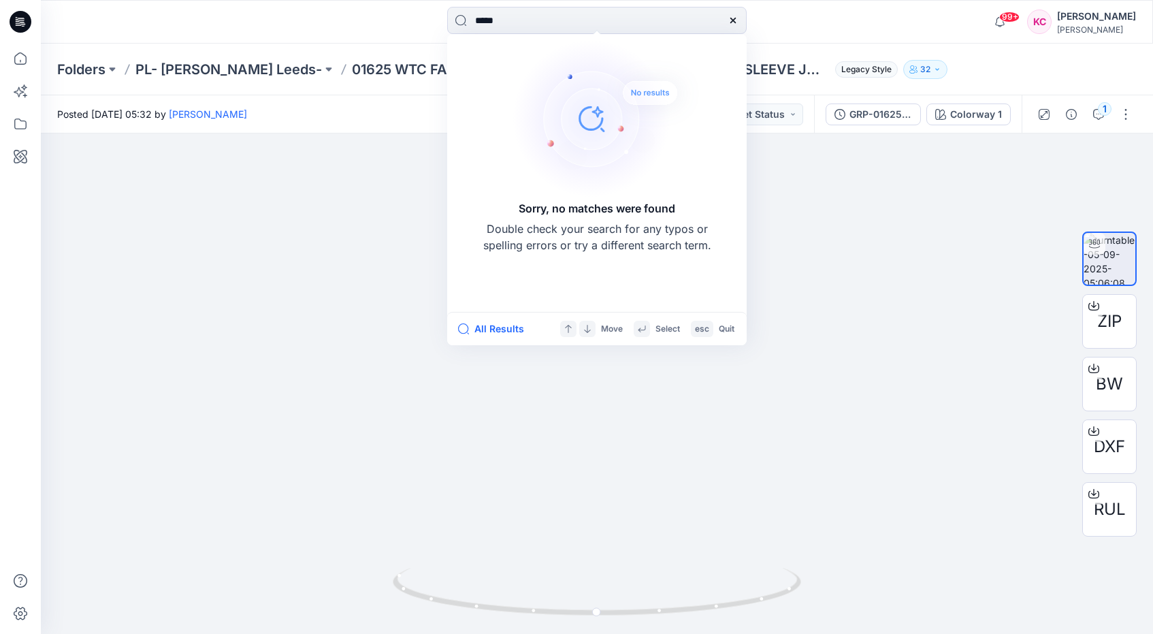
drag, startPoint x: 485, startPoint y: 14, endPoint x: 375, endPoint y: 10, distance: 109.7
click at [383, 10] on div "***** Sorry, no matches were found Double check your search for any typos or sp…" at bounding box center [597, 22] width 556 height 30
click at [831, 195] on div at bounding box center [597, 383] width 1112 height 500
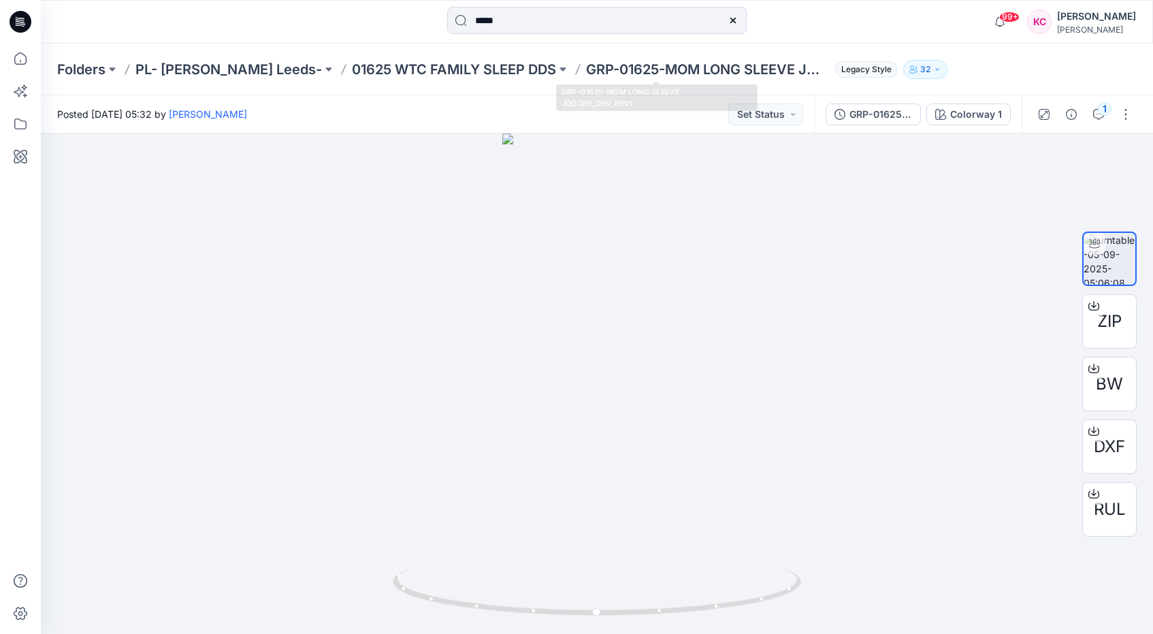
click at [905, 51] on div "Folders PL- [PERSON_NAME] Leeds- 01625 WTC FAMILY SLEEP DDS GRP-01625-MOM LONG …" at bounding box center [597, 70] width 1112 height 52
drag, startPoint x: 570, startPoint y: 8, endPoint x: 551, endPoint y: 18, distance: 21.3
click at [566, 8] on input "*****" at bounding box center [597, 20] width 300 height 27
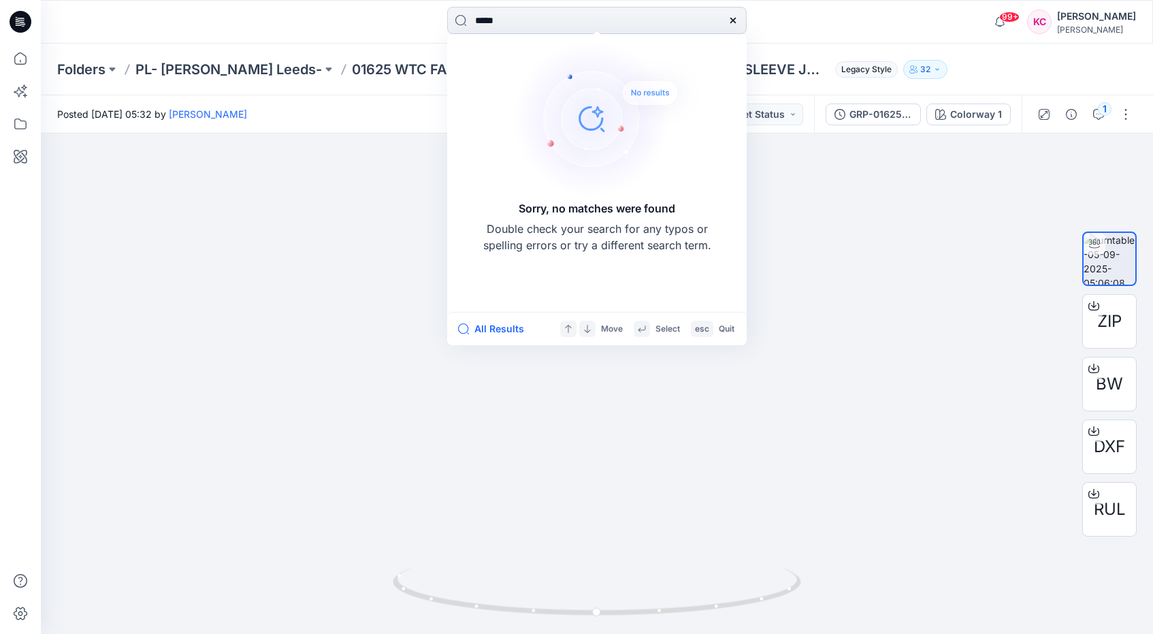
click at [536, 19] on input "*****" at bounding box center [597, 20] width 300 height 27
drag, startPoint x: 521, startPoint y: 19, endPoint x: 401, endPoint y: 14, distance: 120.6
click at [413, 13] on div "***** Sorry, no matches were found Double check your search for any typos or sp…" at bounding box center [597, 22] width 556 height 30
type input "*****"
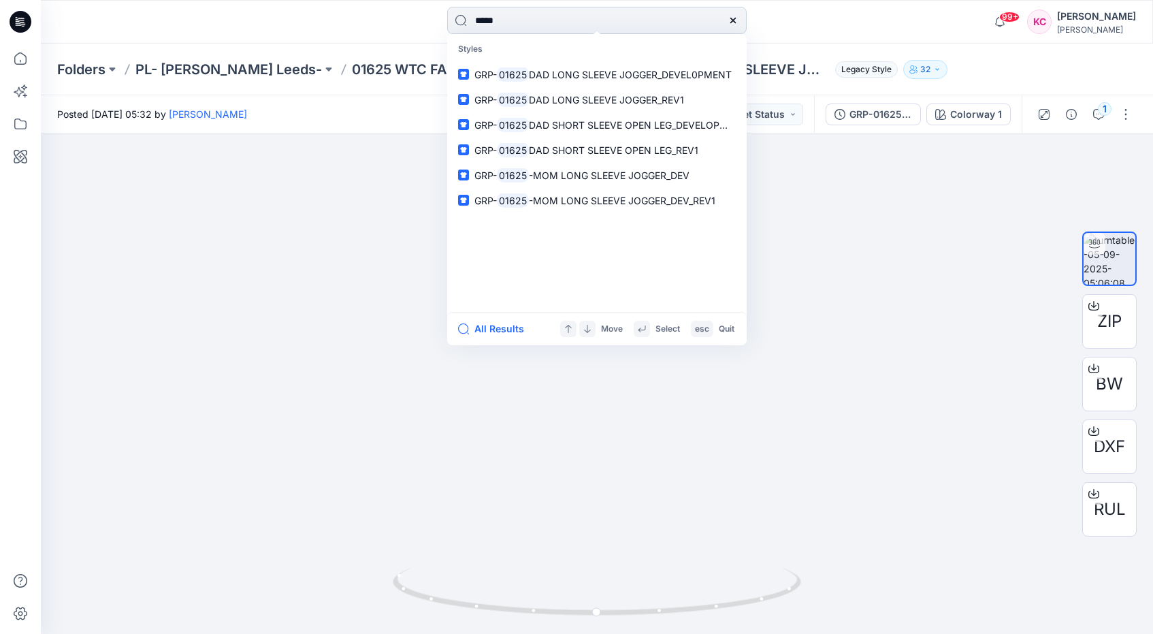
click at [540, 23] on input "*****" at bounding box center [597, 20] width 300 height 27
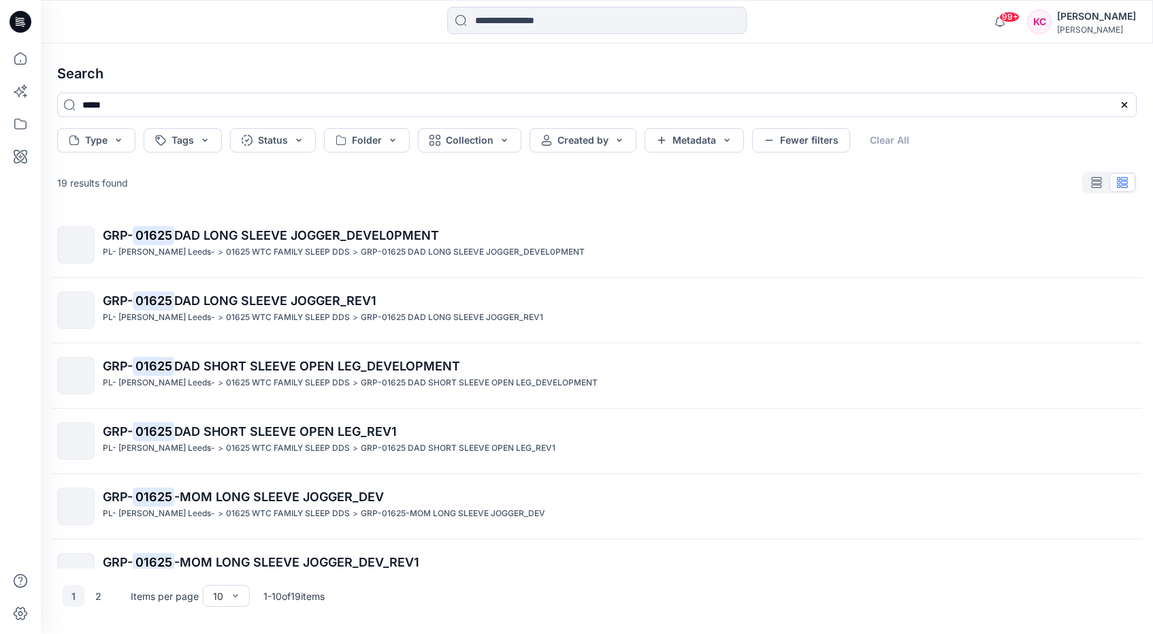
click at [379, 246] on p "GRP-01625 DAD LONG SLEEVE JOGGER_DEVEL0PMENT" at bounding box center [473, 252] width 224 height 14
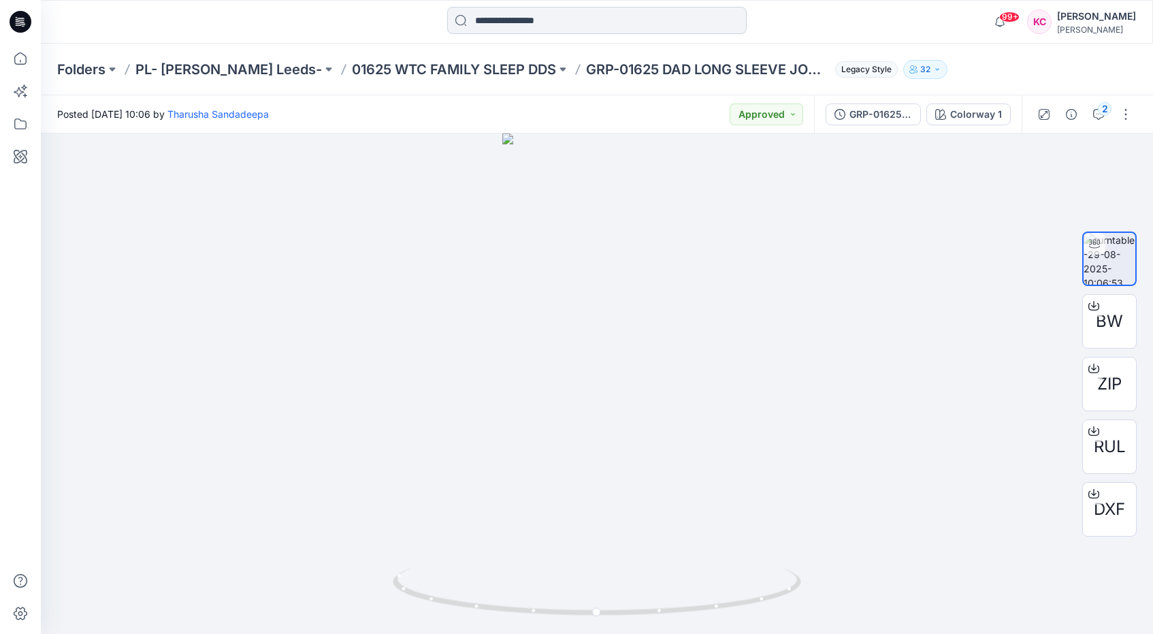
click at [600, 19] on input at bounding box center [597, 20] width 300 height 27
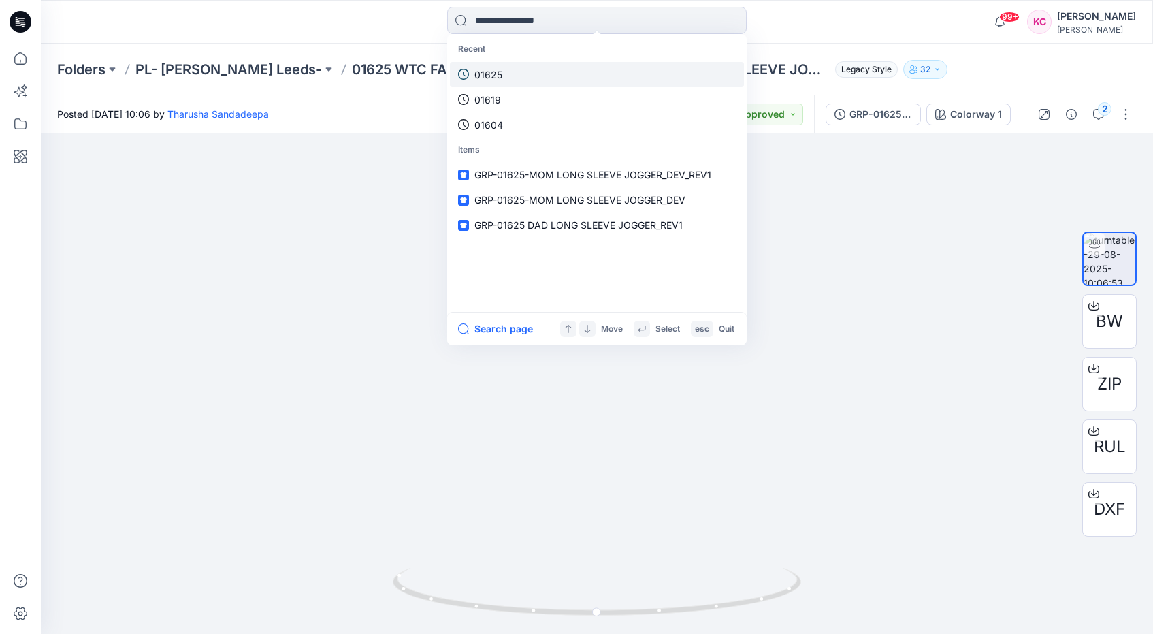
click at [505, 72] on link "01625" at bounding box center [597, 74] width 294 height 25
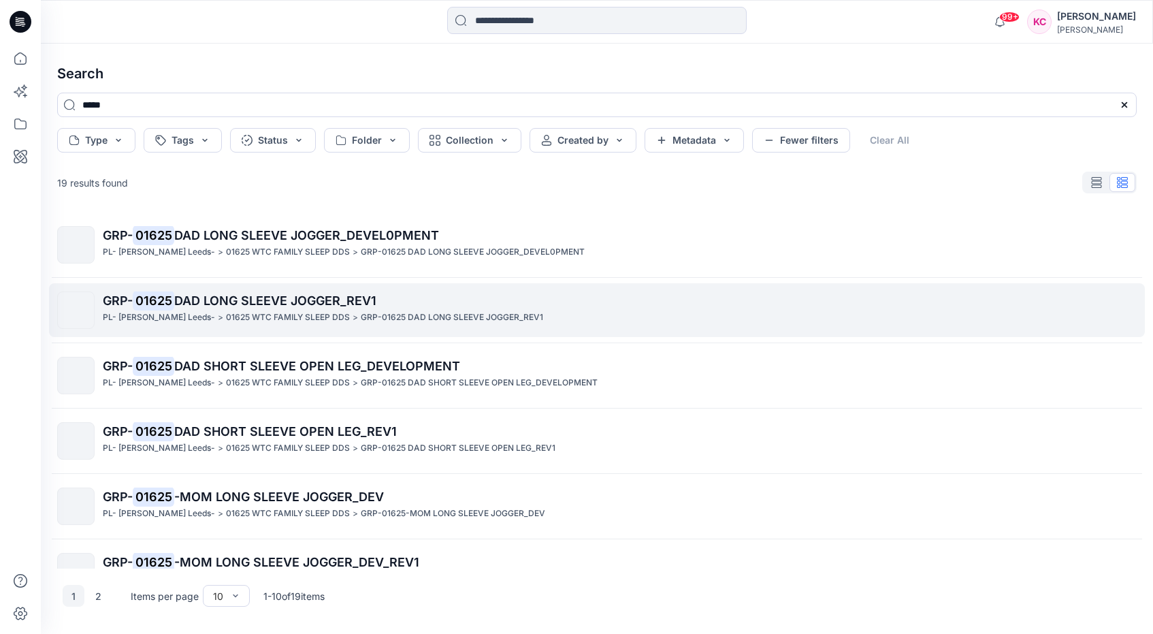
drag, startPoint x: 355, startPoint y: 305, endPoint x: 342, endPoint y: 307, distance: 12.4
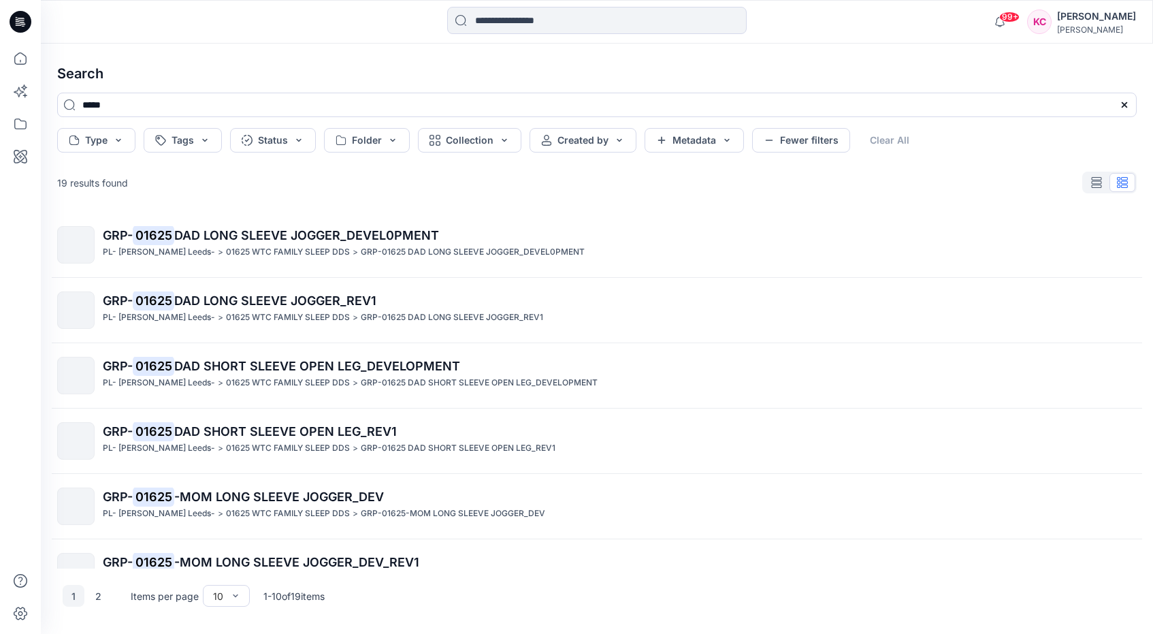
click at [368, 309] on p "GRP- 01625 DAD LONG SLEEVE JOGGER_REV1" at bounding box center [619, 300] width 1033 height 19
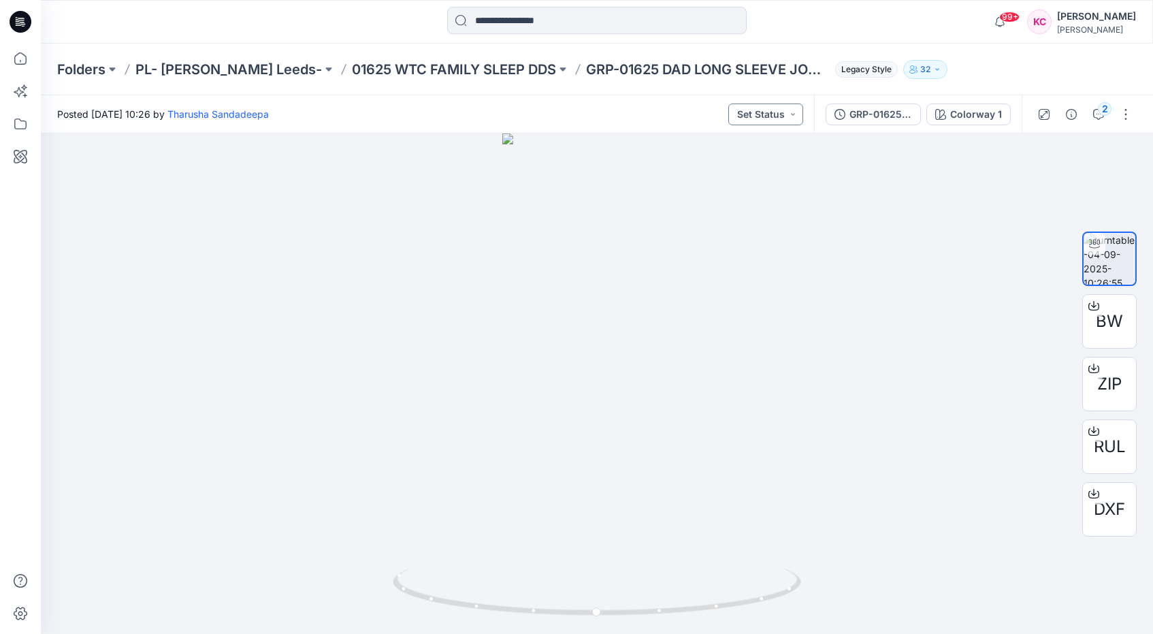
click at [784, 115] on button "Set Status" at bounding box center [765, 114] width 75 height 22
click at [737, 177] on p "Approved" at bounding box center [732, 178] width 45 height 18
click at [547, 16] on input at bounding box center [597, 20] width 300 height 27
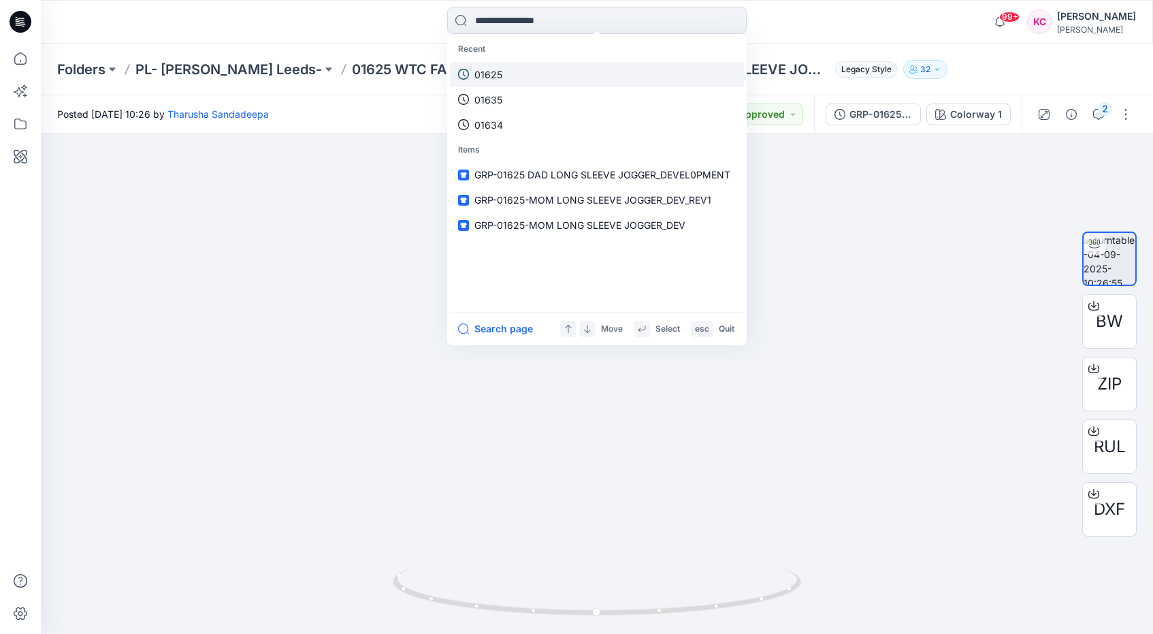
click at [515, 80] on link "01625" at bounding box center [597, 74] width 294 height 25
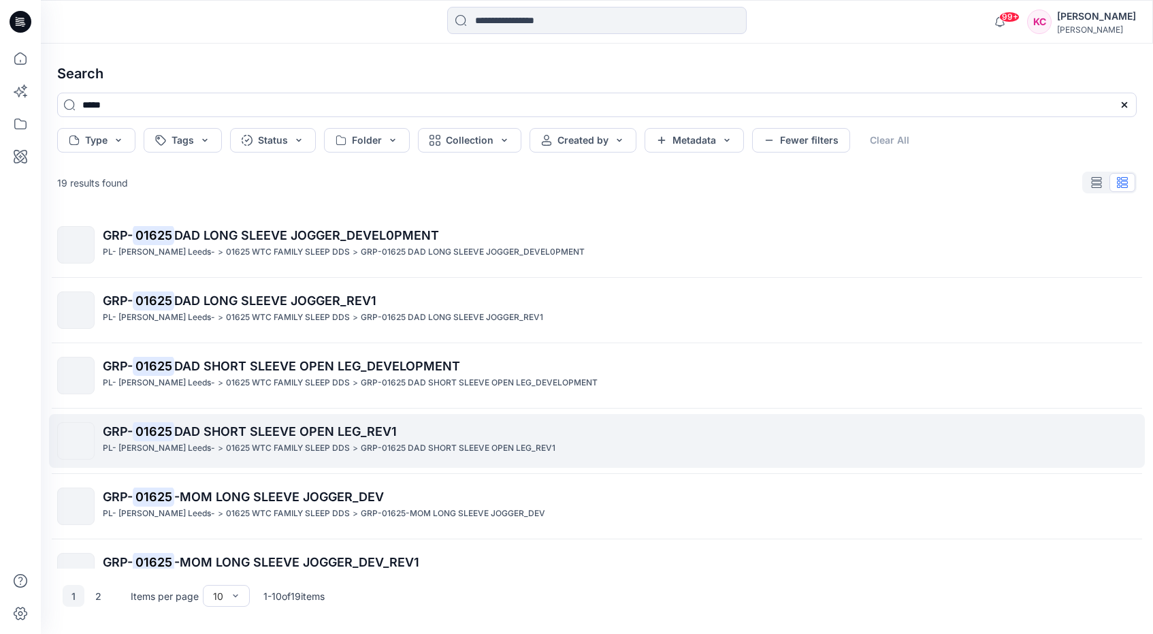
click at [368, 438] on span "DAD SHORT SLEEVE OPEN LEG_REV1" at bounding box center [285, 431] width 223 height 14
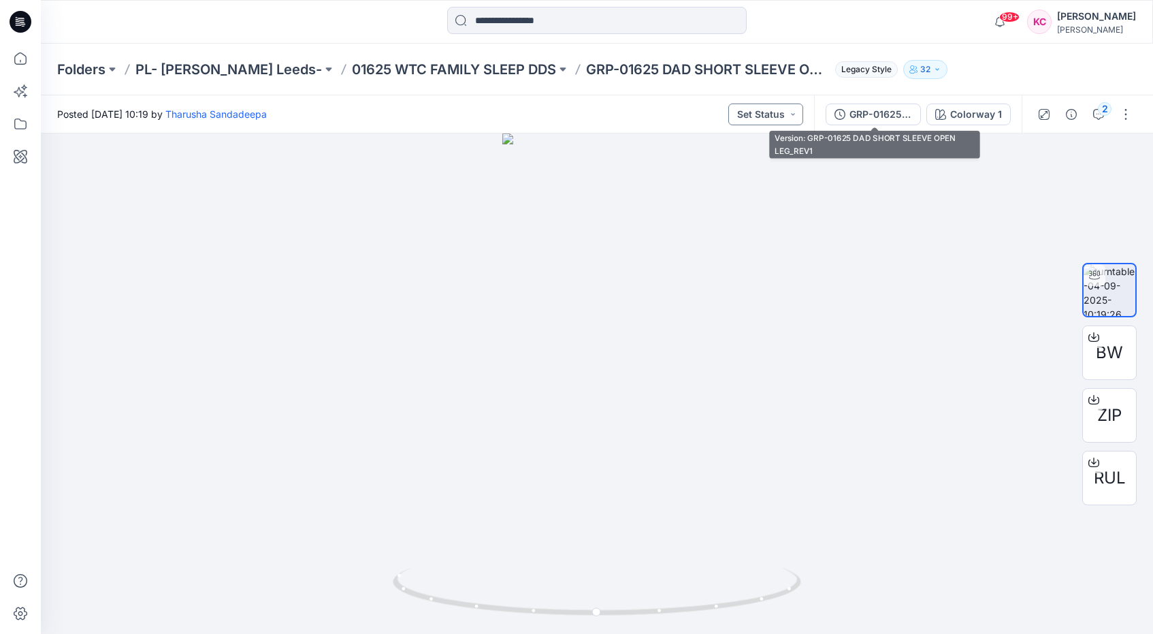
click at [780, 112] on button "Set Status" at bounding box center [765, 114] width 75 height 22
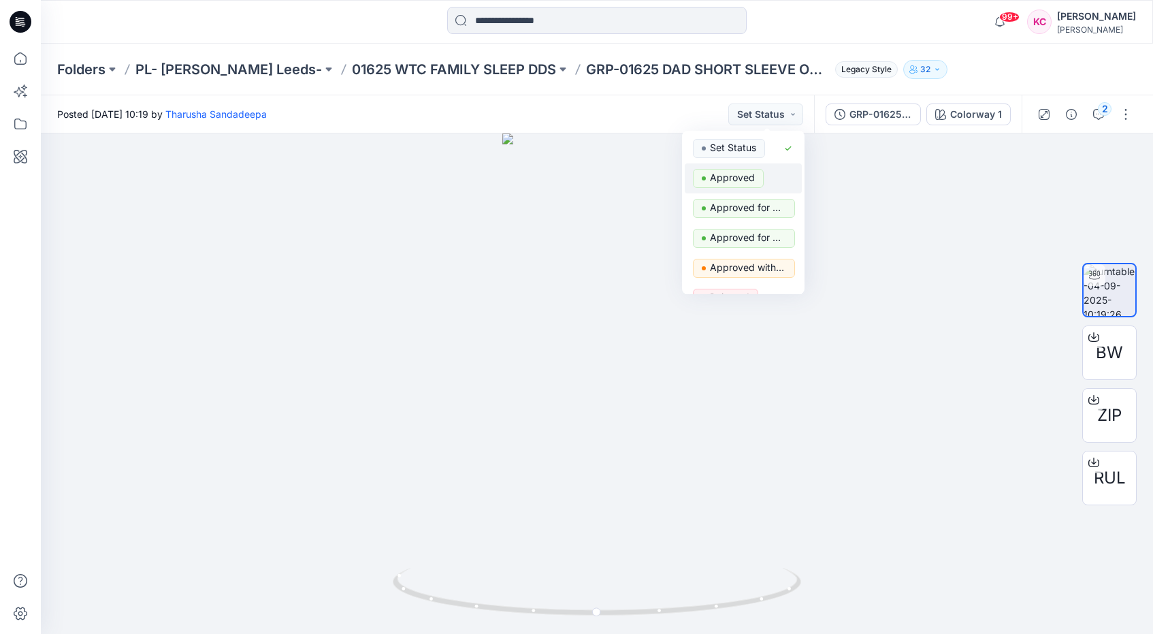
click at [740, 178] on p "Approved" at bounding box center [732, 178] width 45 height 18
click at [786, 113] on button "Approved" at bounding box center [767, 114] width 74 height 22
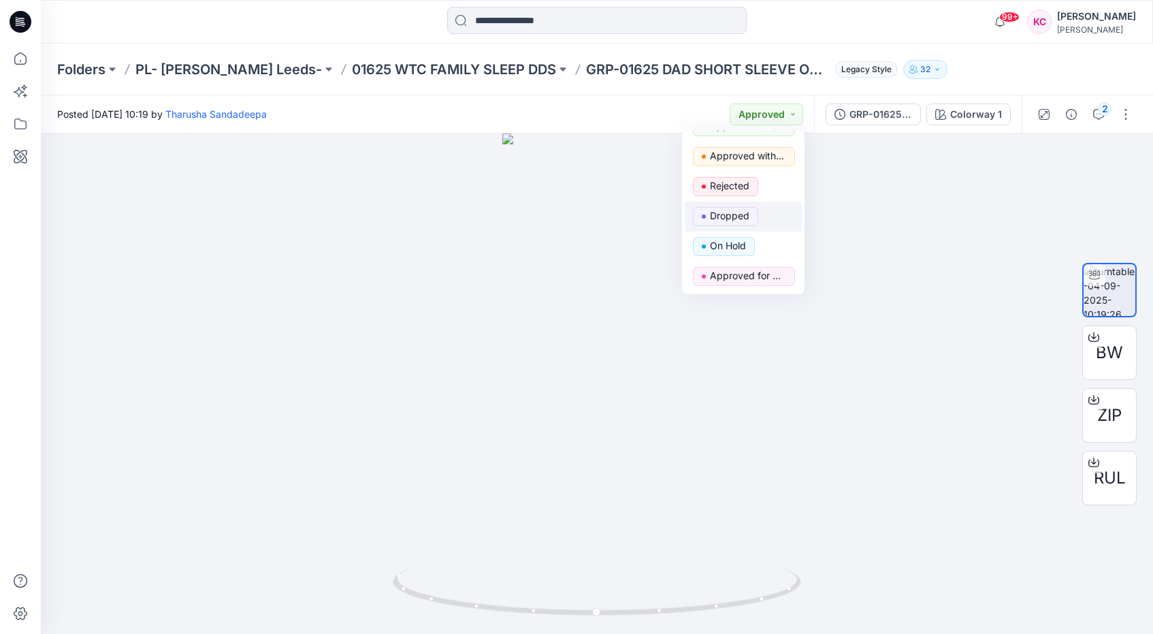
click at [749, 219] on span "Dropped" at bounding box center [725, 216] width 65 height 19
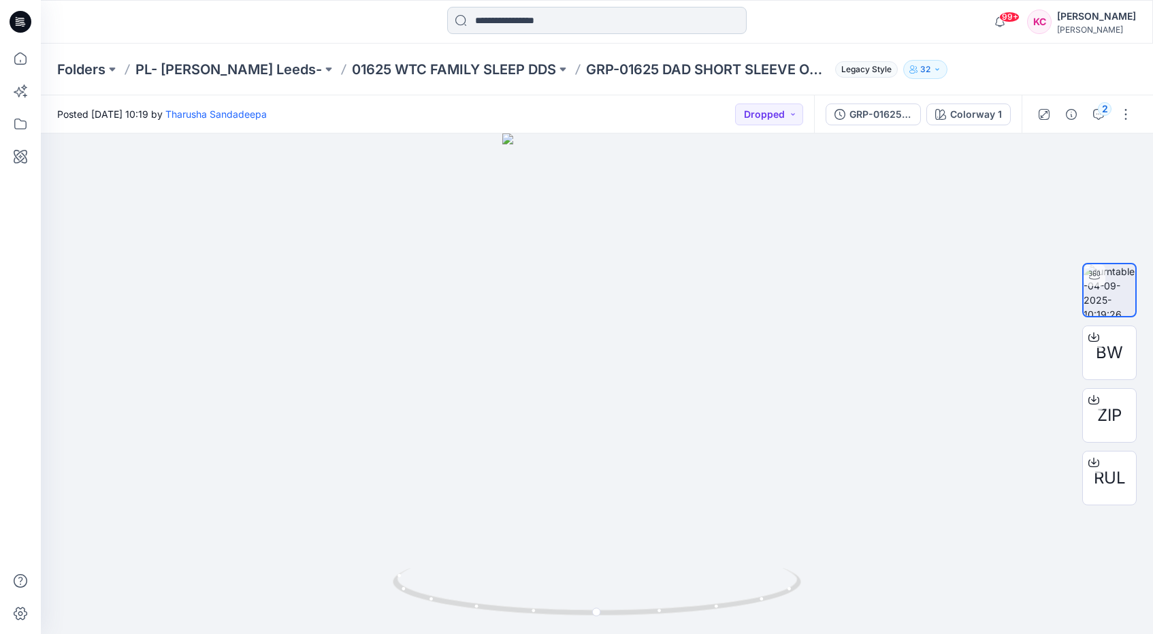
click at [583, 23] on input at bounding box center [597, 20] width 300 height 27
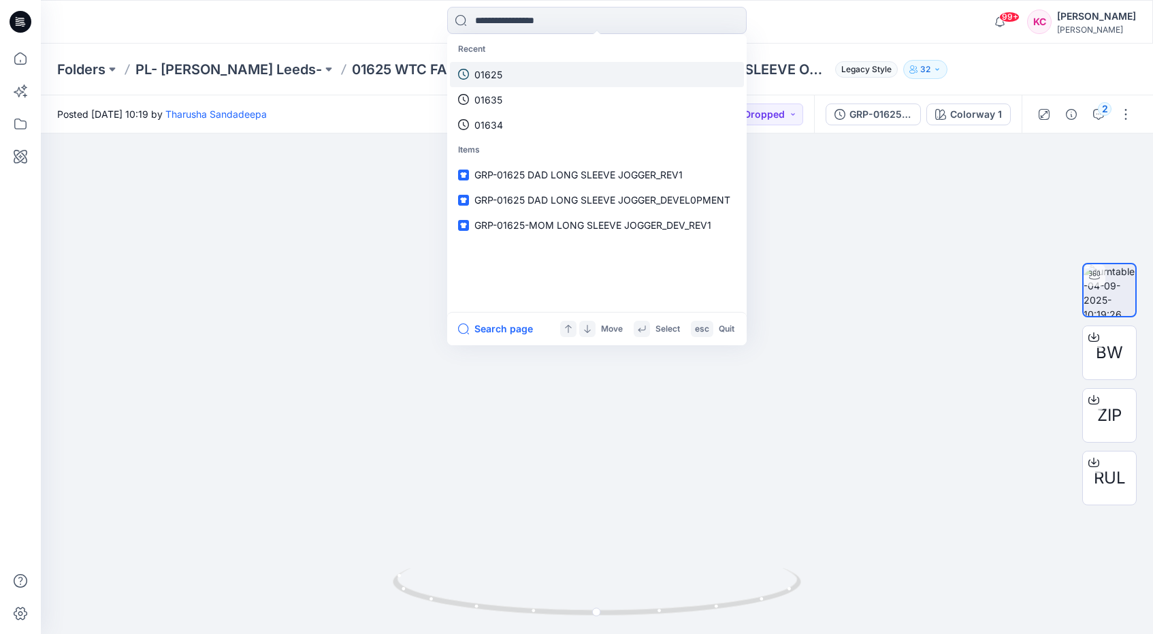
click at [517, 66] on link "01625" at bounding box center [597, 74] width 294 height 25
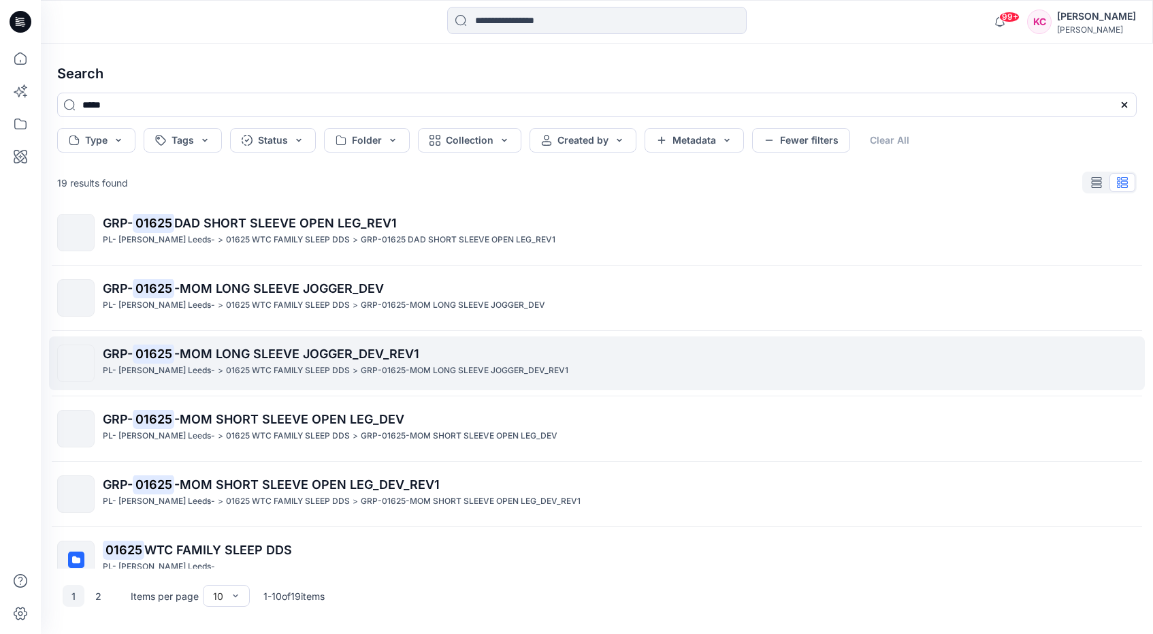
scroll to position [215, 0]
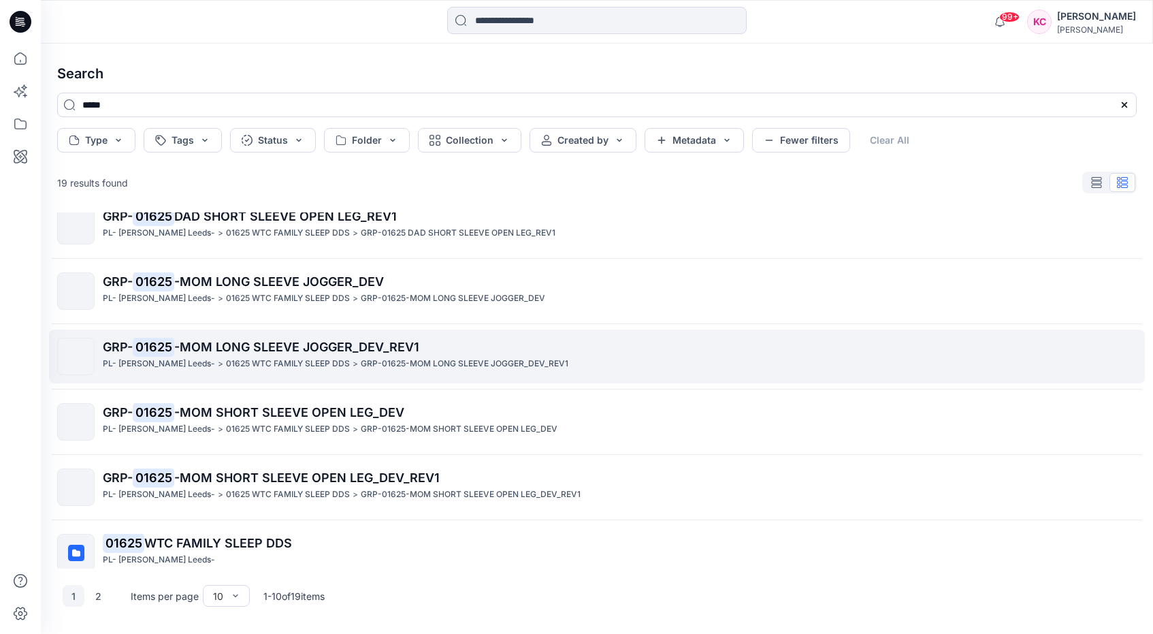
click at [426, 352] on p "GRP- 01625 -MOM LONG SLEEVE JOGGER_DEV_REV1" at bounding box center [619, 347] width 1033 height 19
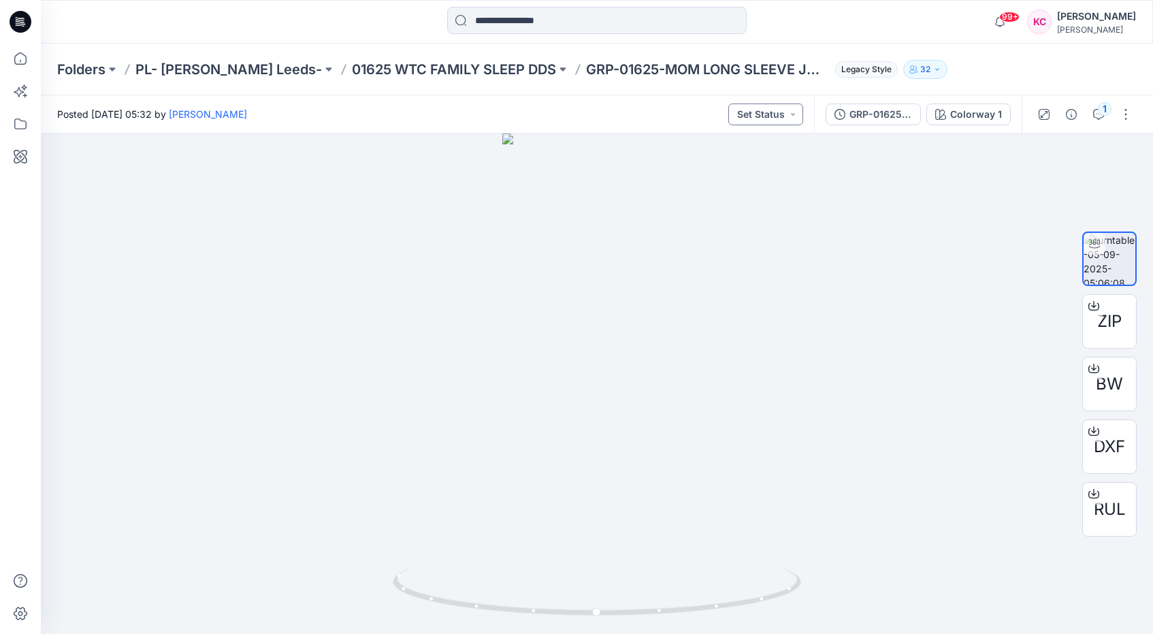
click at [781, 116] on button "Set Status" at bounding box center [765, 114] width 75 height 22
click at [760, 176] on span "Approved" at bounding box center [728, 178] width 71 height 19
click at [617, 22] on input at bounding box center [597, 20] width 300 height 27
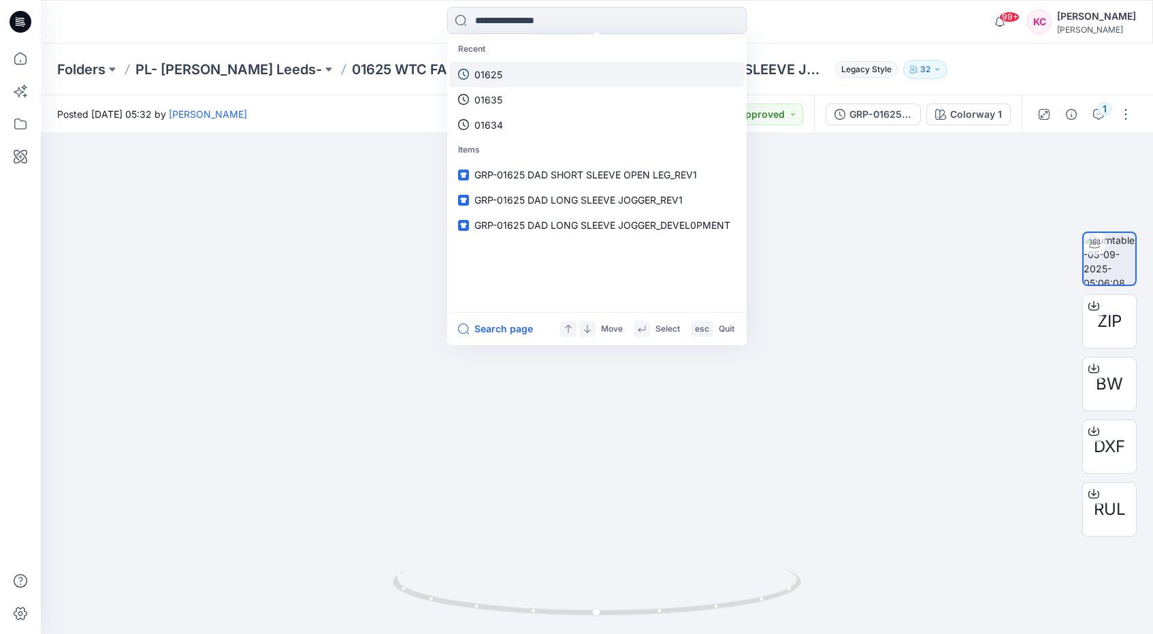
click at [531, 76] on link "01625" at bounding box center [597, 74] width 294 height 25
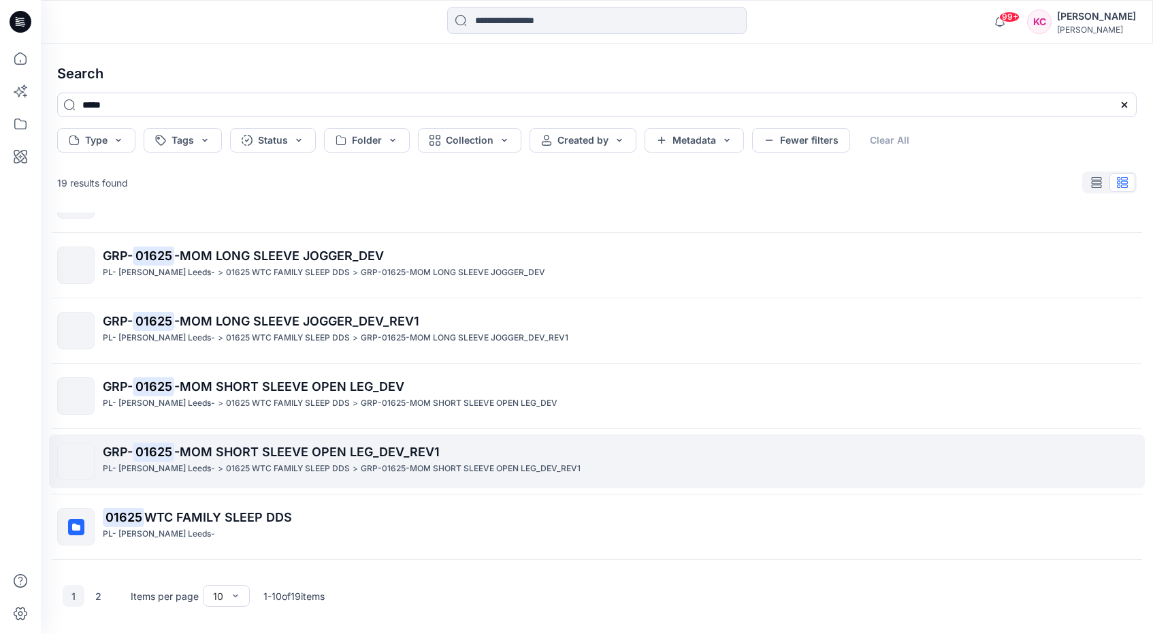
scroll to position [242, 0]
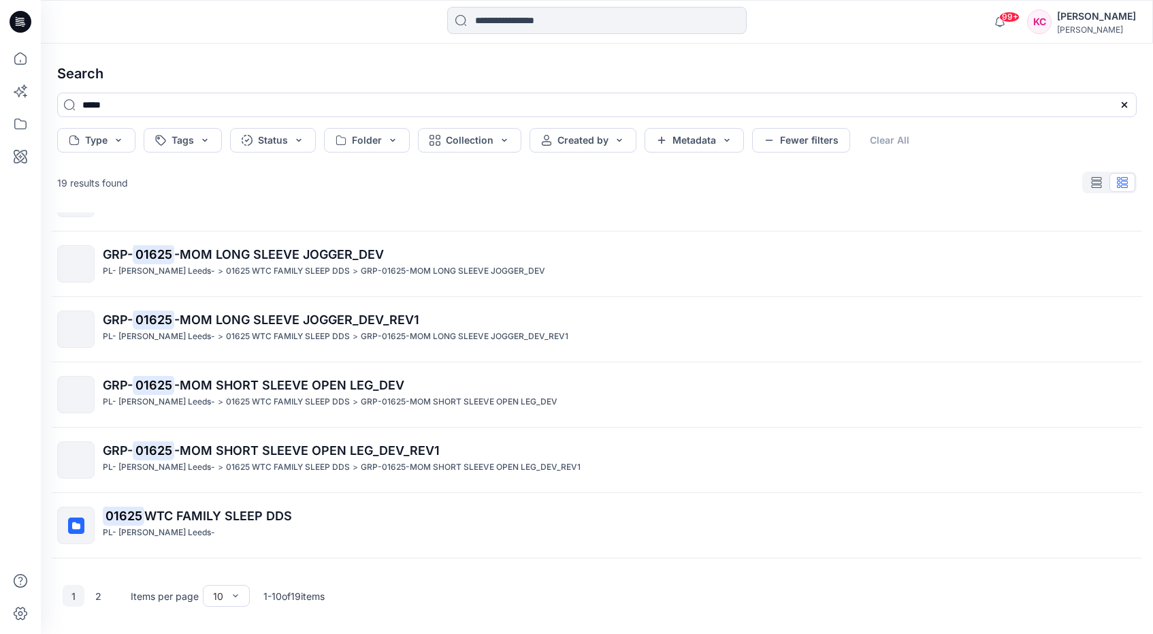
click at [336, 459] on div "GRP- 01625 -MOM SHORT SLEEVE OPEN LEG_DEV_REV1 PL- [PERSON_NAME] Leeds- > 01625…" at bounding box center [619, 459] width 1033 height 37
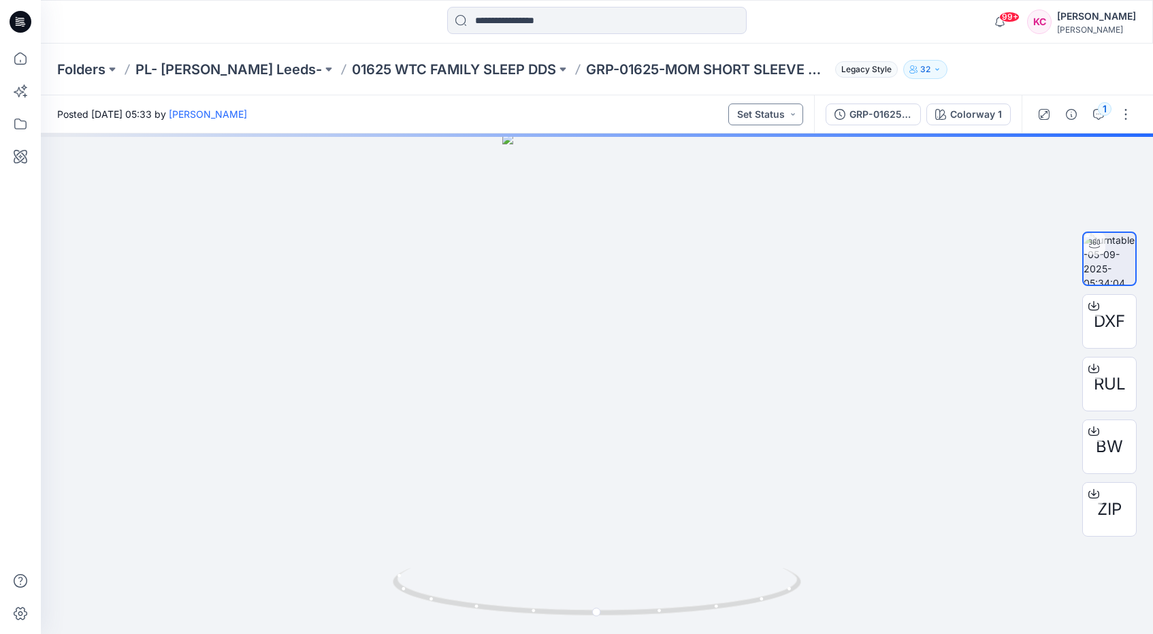
click at [791, 114] on button "Set Status" at bounding box center [765, 114] width 75 height 22
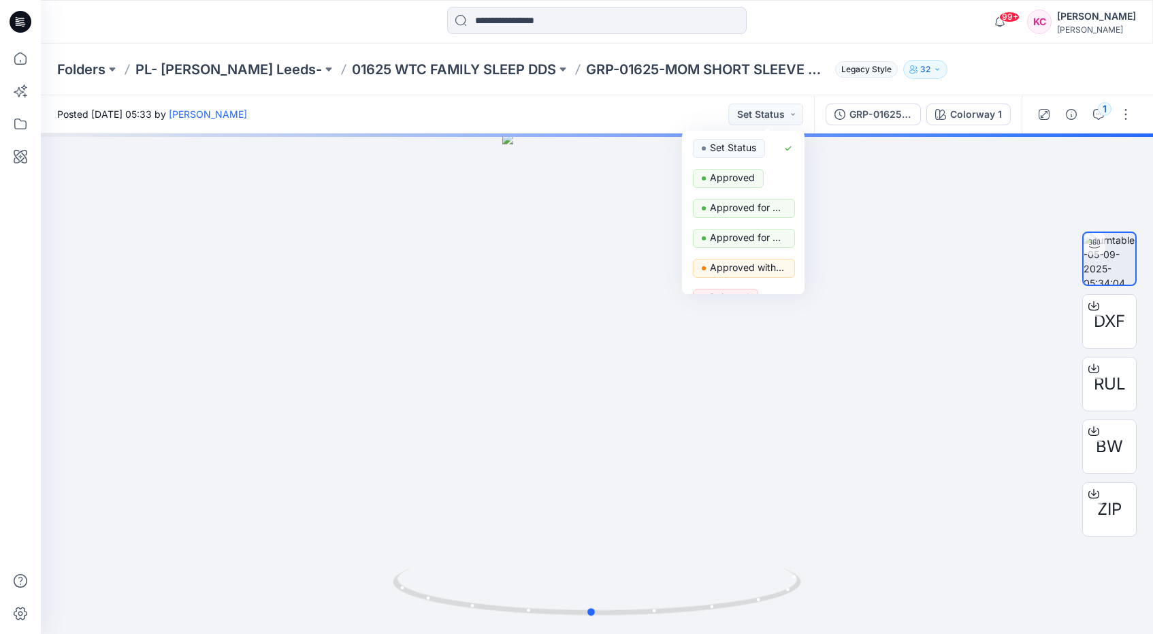
drag, startPoint x: 806, startPoint y: 210, endPoint x: 802, endPoint y: 248, distance: 38.3
click at [805, 251] on div at bounding box center [597, 383] width 1112 height 500
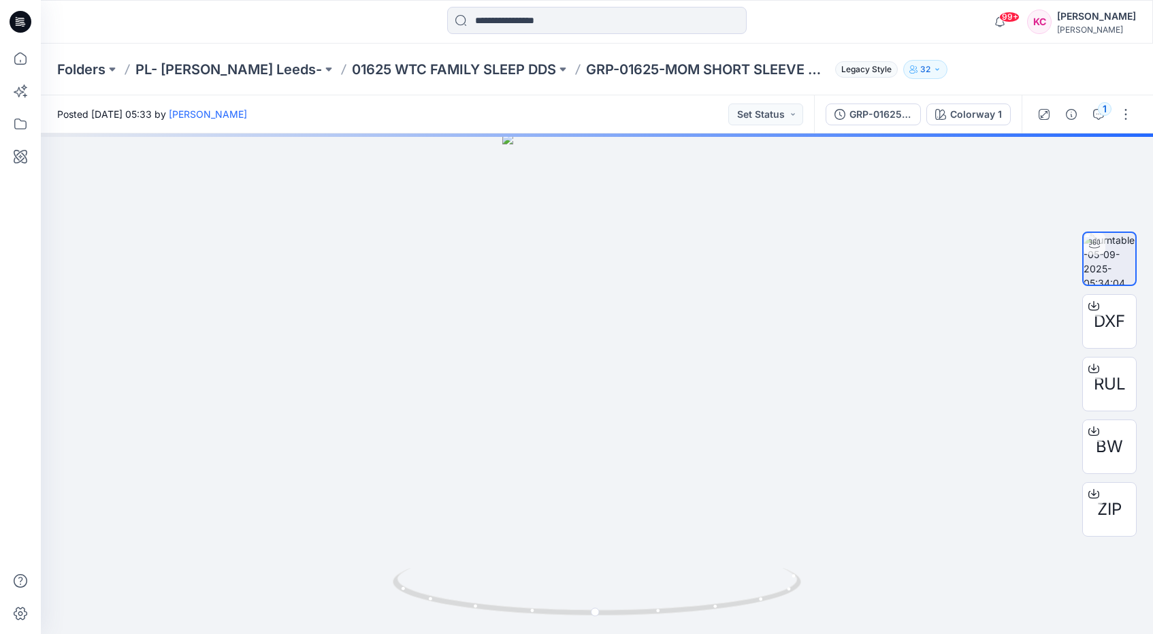
drag, startPoint x: 775, startPoint y: 120, endPoint x: 769, endPoint y: 126, distance: 8.2
click at [775, 120] on button "Set Status" at bounding box center [765, 114] width 75 height 22
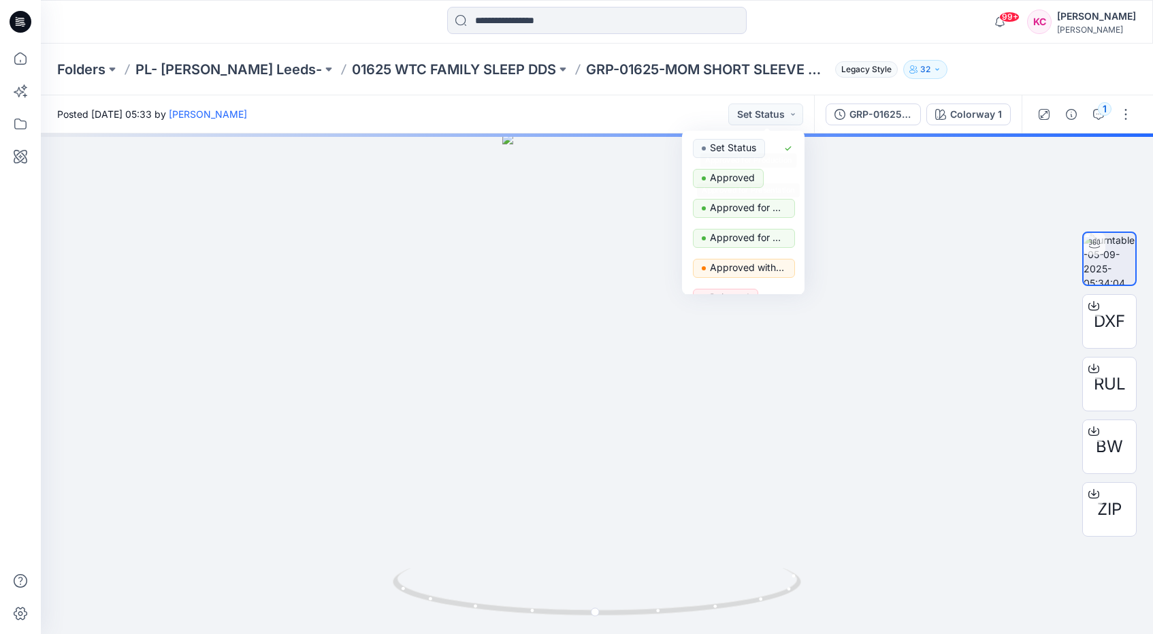
scroll to position [112, 0]
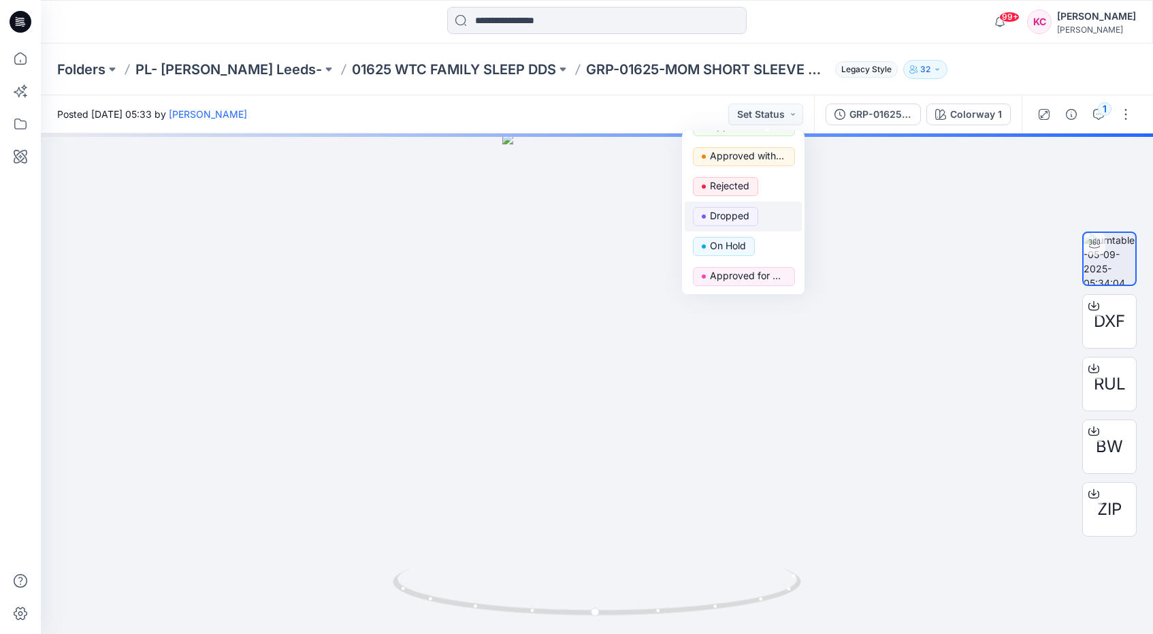
click at [749, 216] on p "Dropped" at bounding box center [729, 216] width 39 height 18
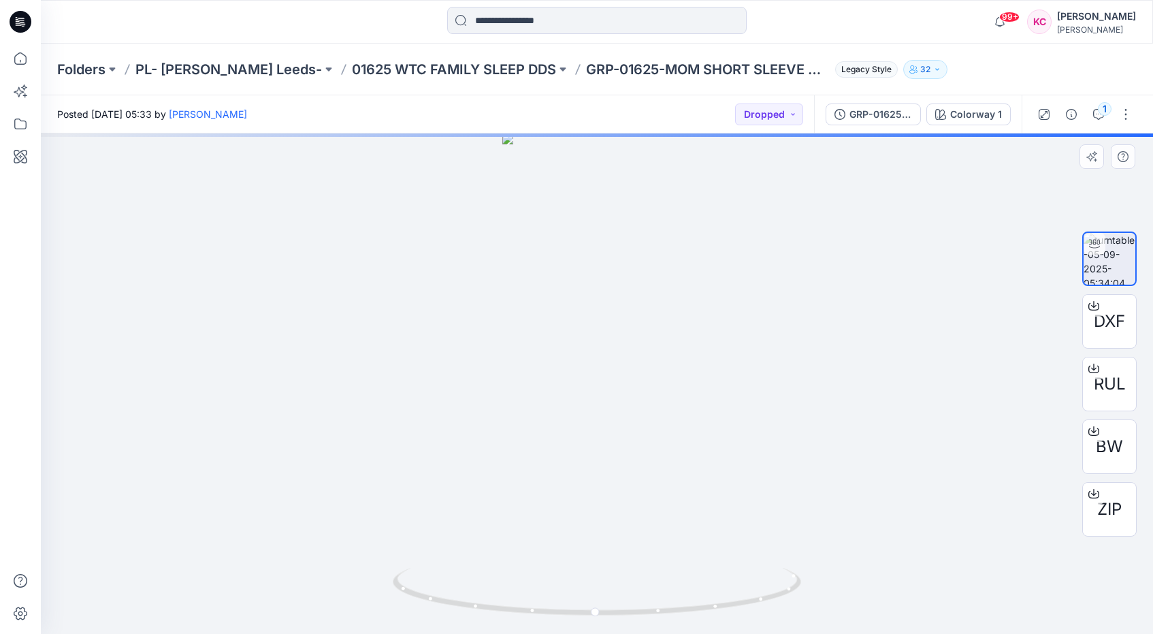
drag, startPoint x: 821, startPoint y: 236, endPoint x: 819, endPoint y: 227, distance: 9.1
click at [821, 236] on div at bounding box center [597, 383] width 1112 height 500
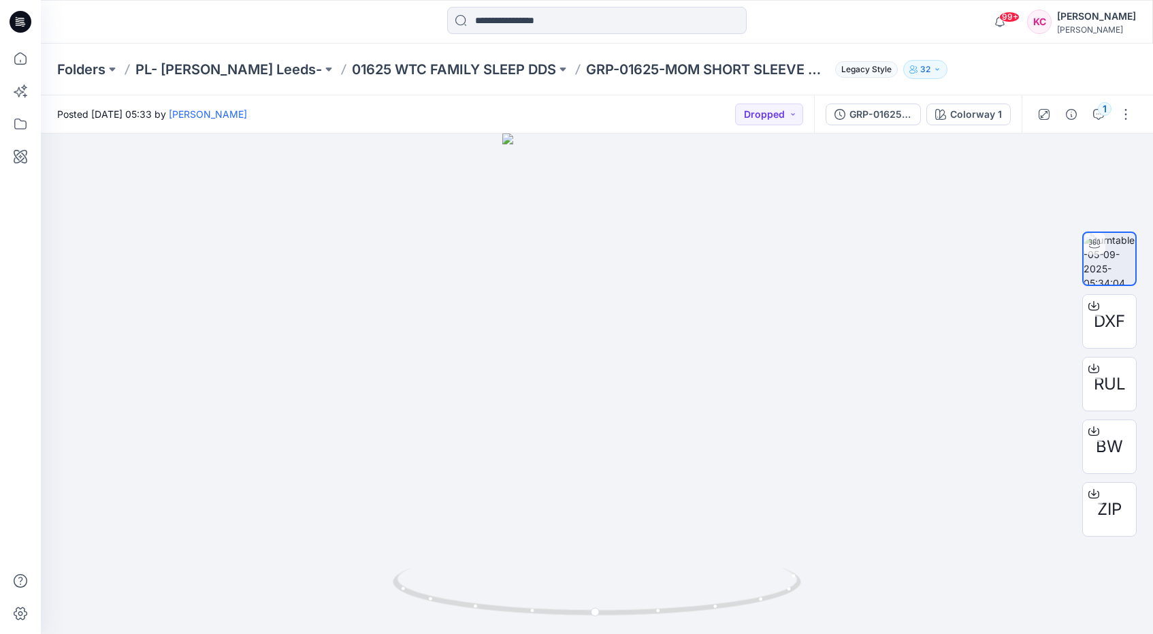
click at [857, 16] on div at bounding box center [597, 22] width 556 height 30
click at [164, 242] on div at bounding box center [597, 383] width 1112 height 500
